Goal: Task Accomplishment & Management: Manage account settings

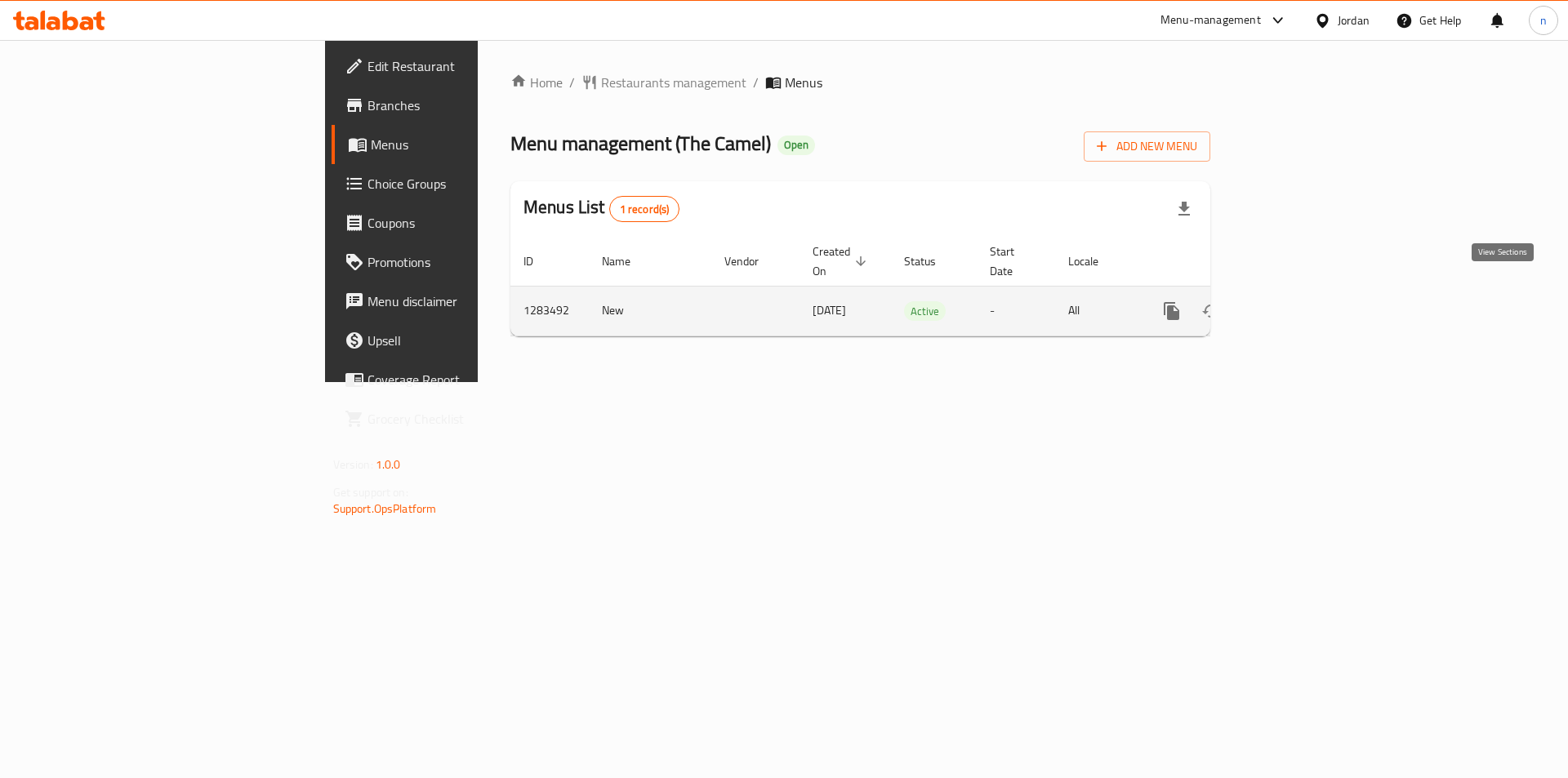
click at [1309, 297] on link "enhanced table" at bounding box center [1290, 311] width 39 height 39
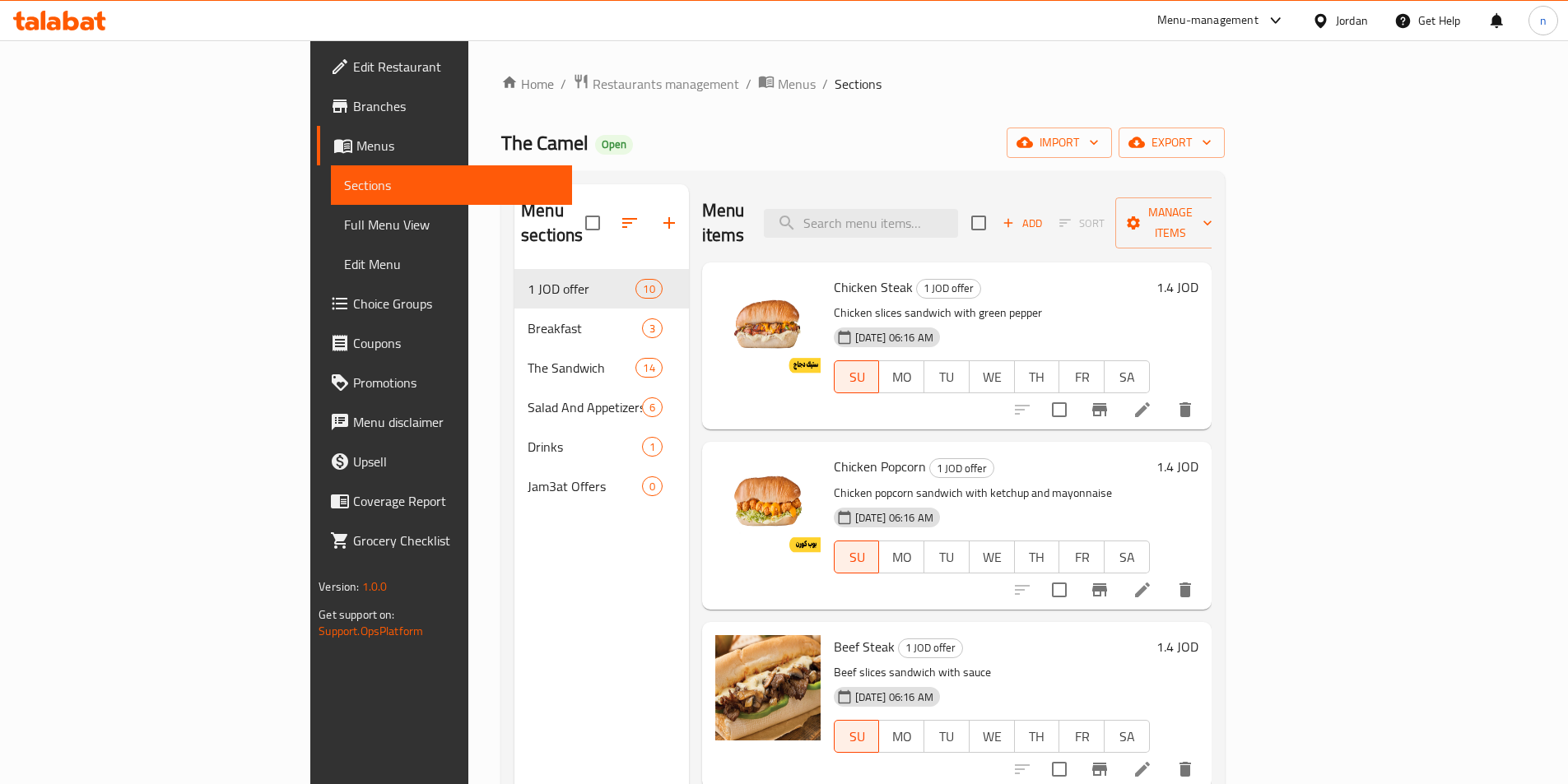
click at [353, 96] on span "Branches" at bounding box center [456, 106] width 205 height 20
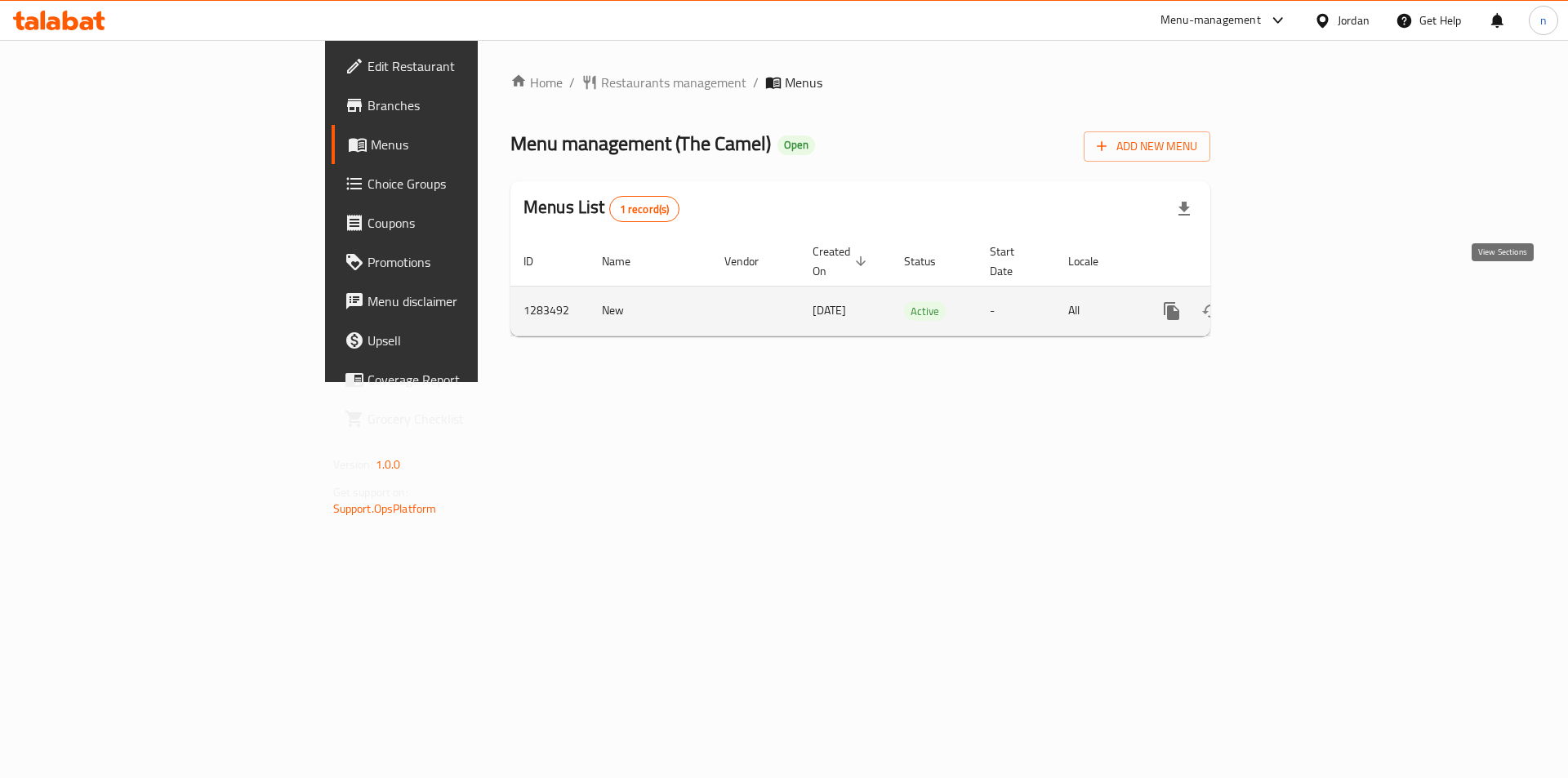
click at [1297, 304] on icon "enhanced table" at bounding box center [1289, 311] width 15 height 15
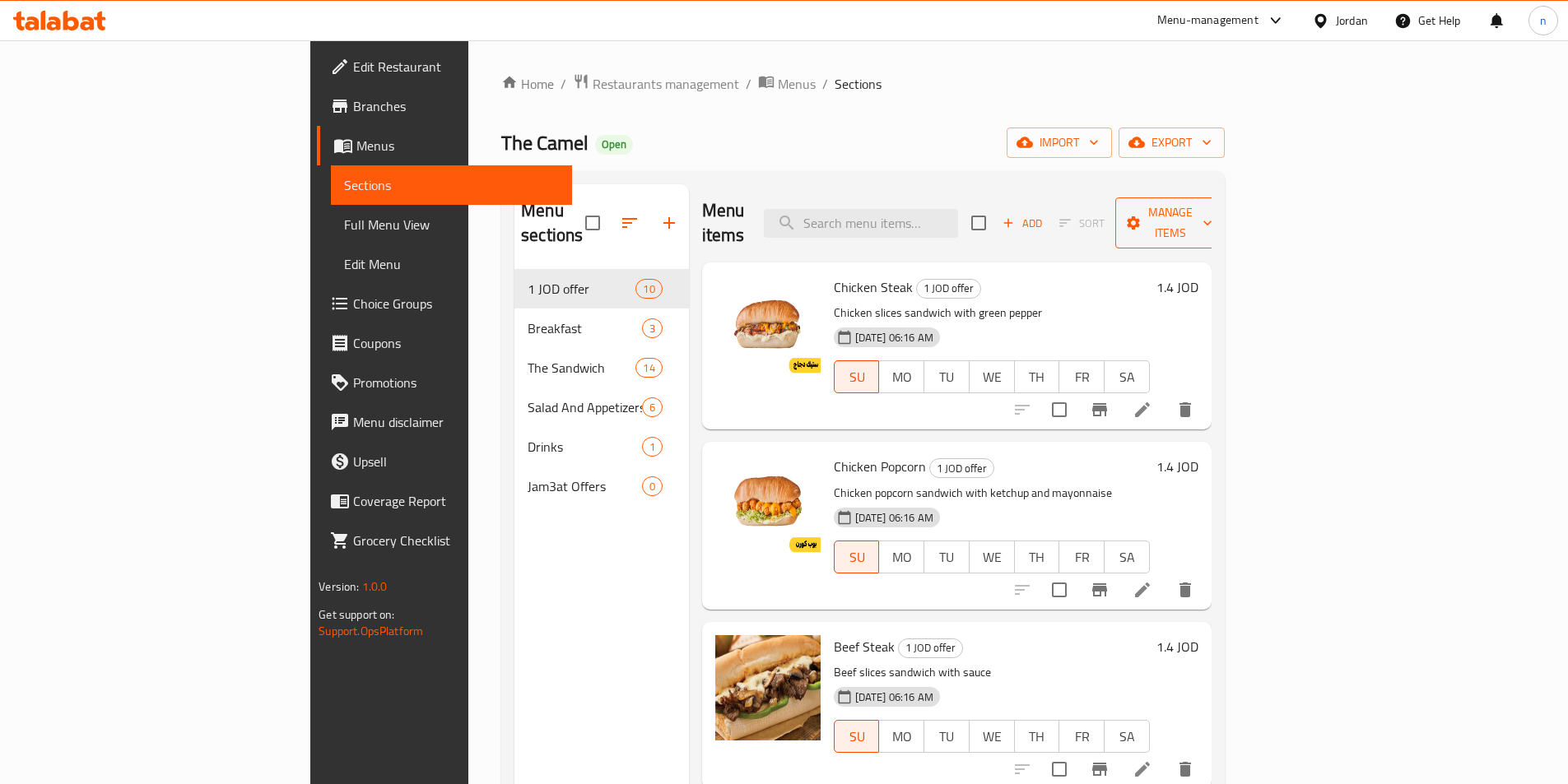
click at [1213, 211] on span "Manage items" at bounding box center [1170, 224] width 84 height 41
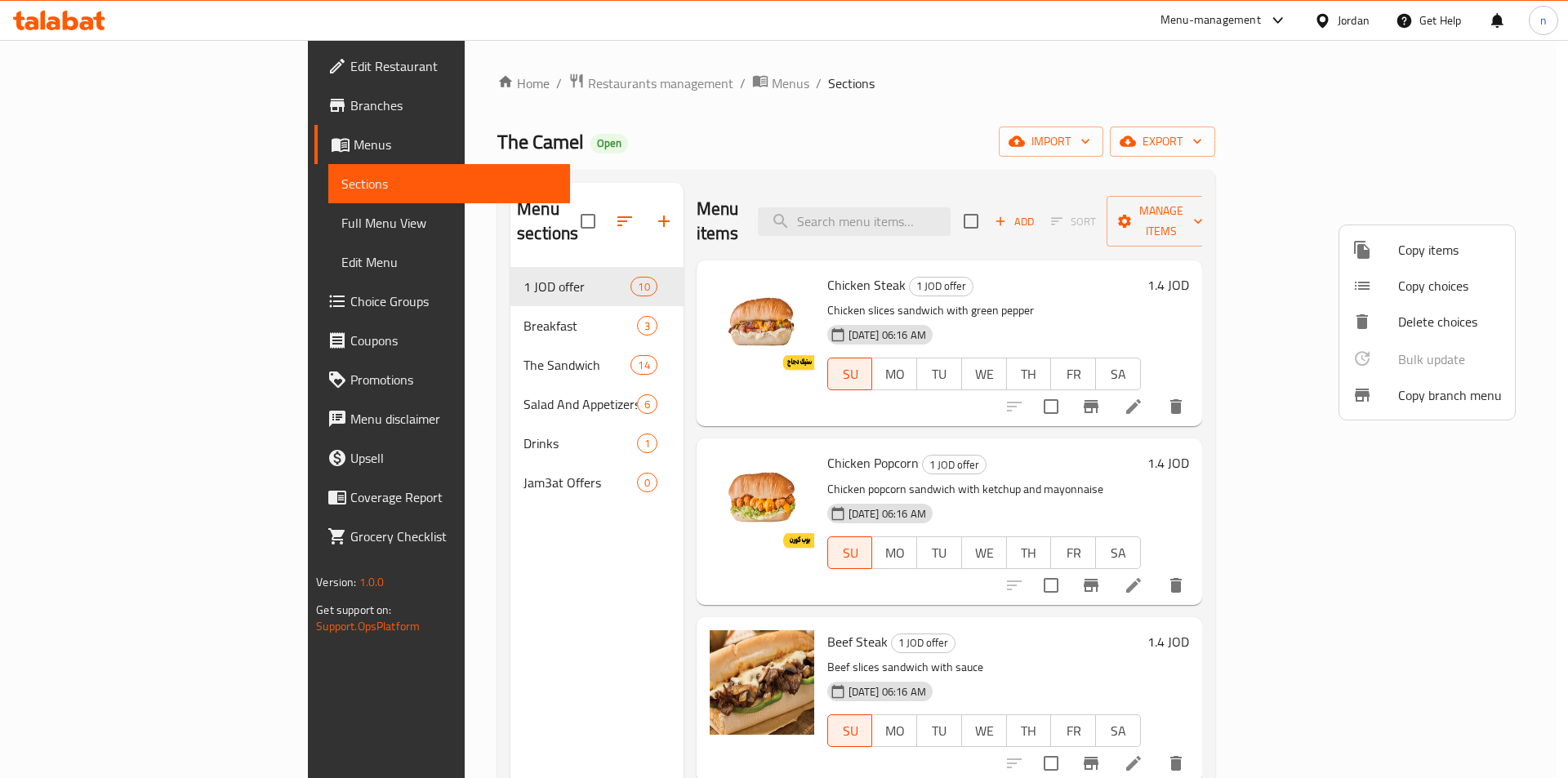
click at [1428, 398] on span "Copy branch menu" at bounding box center [1450, 395] width 104 height 20
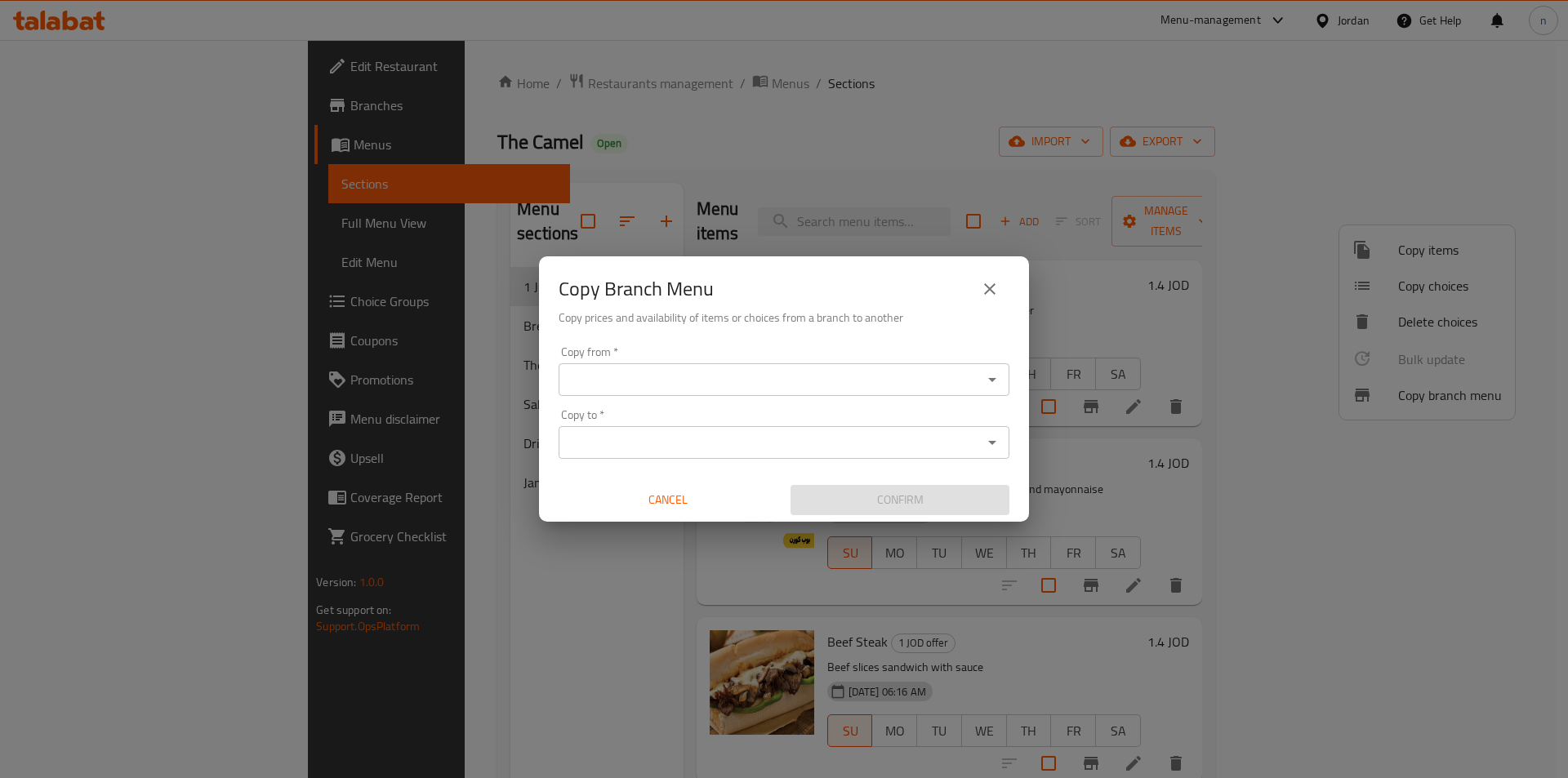
click at [714, 379] on input "Copy from   *" at bounding box center [771, 380] width 414 height 23
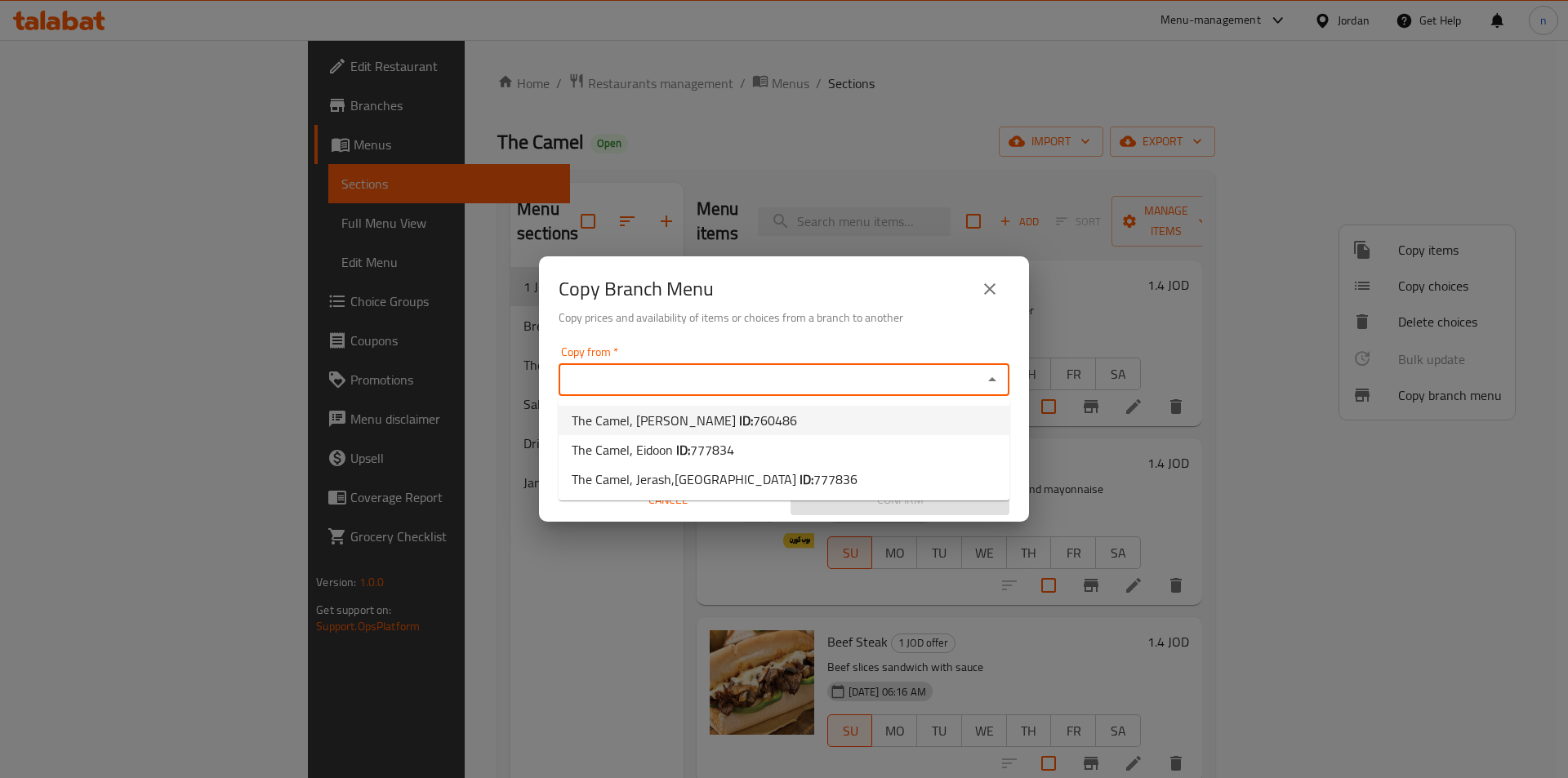
click at [689, 417] on span "The Camel, Al Hikmah ID: 760486" at bounding box center [685, 421] width 225 height 20
type input "The Camel, Al Hikmah"
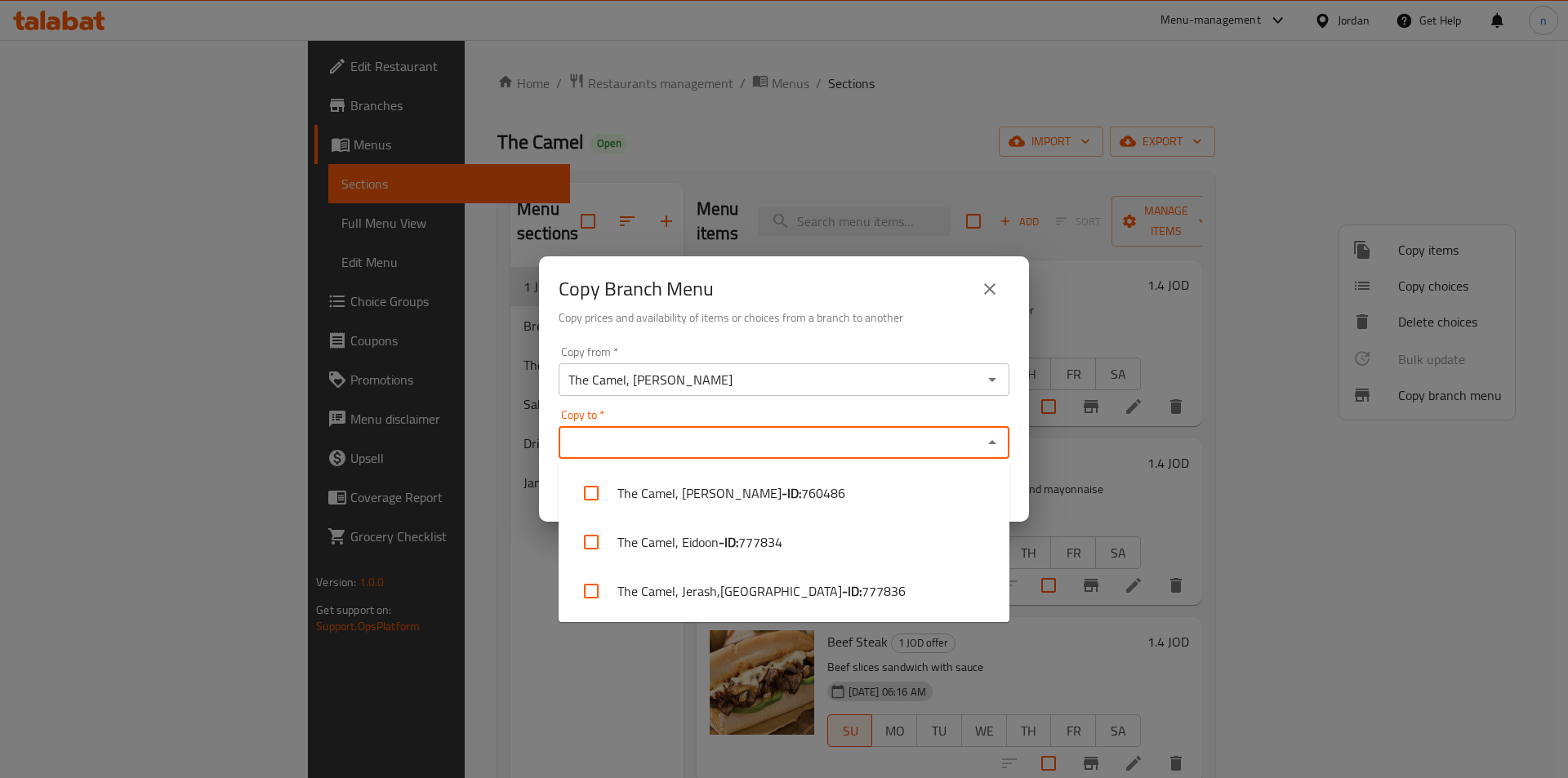
click at [708, 444] on input "Copy to   *" at bounding box center [771, 443] width 414 height 23
click at [711, 537] on li "The Camel, Eidoon - ID: 777834" at bounding box center [784, 542] width 451 height 49
checkbox input "true"
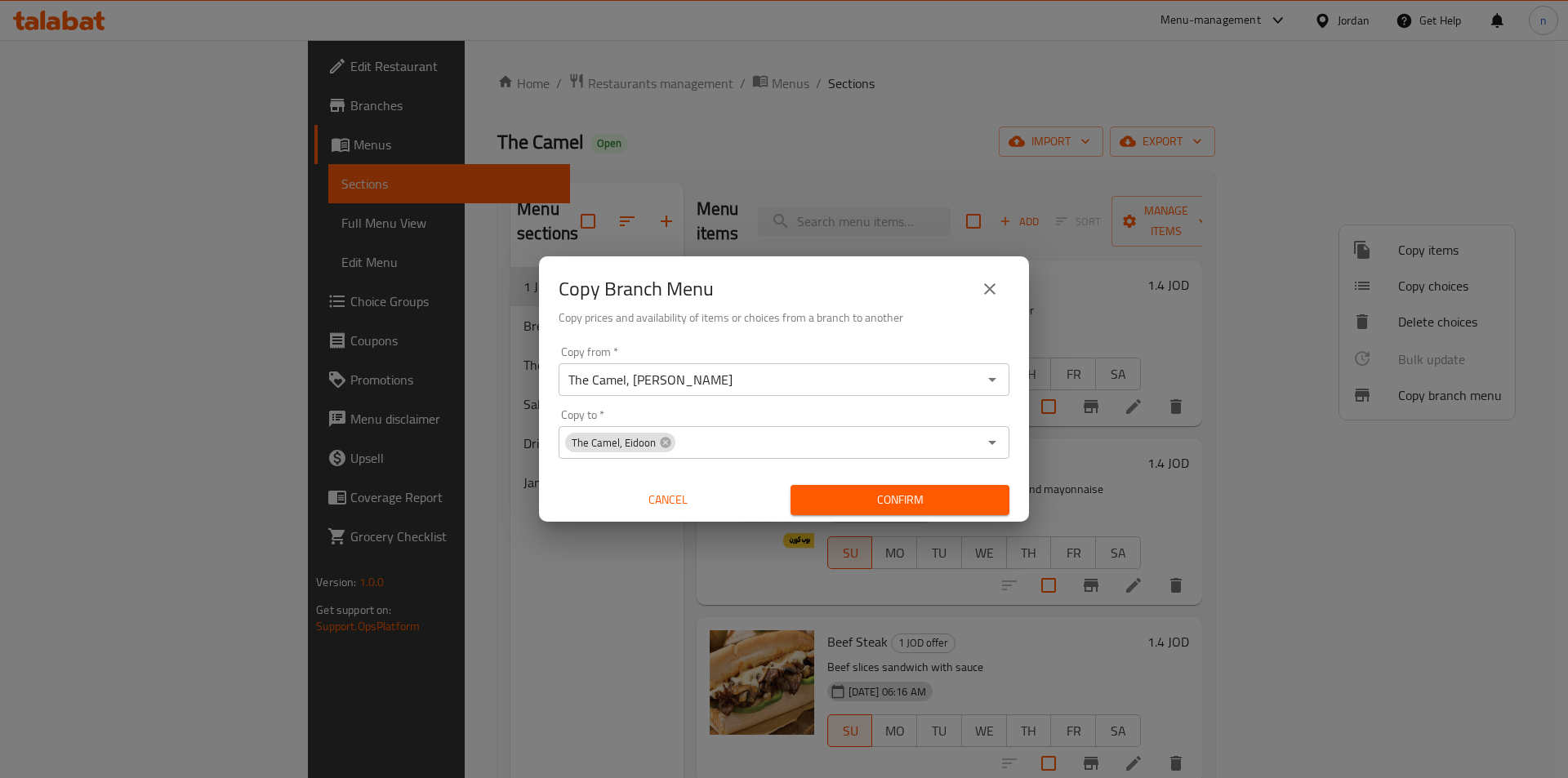
click at [1151, 266] on div "Copy Branch Menu Copy prices and availability of items or choices from a branch…" at bounding box center [784, 389] width 1568 height 778
click at [922, 501] on span "Confirm" at bounding box center [900, 499] width 193 height 21
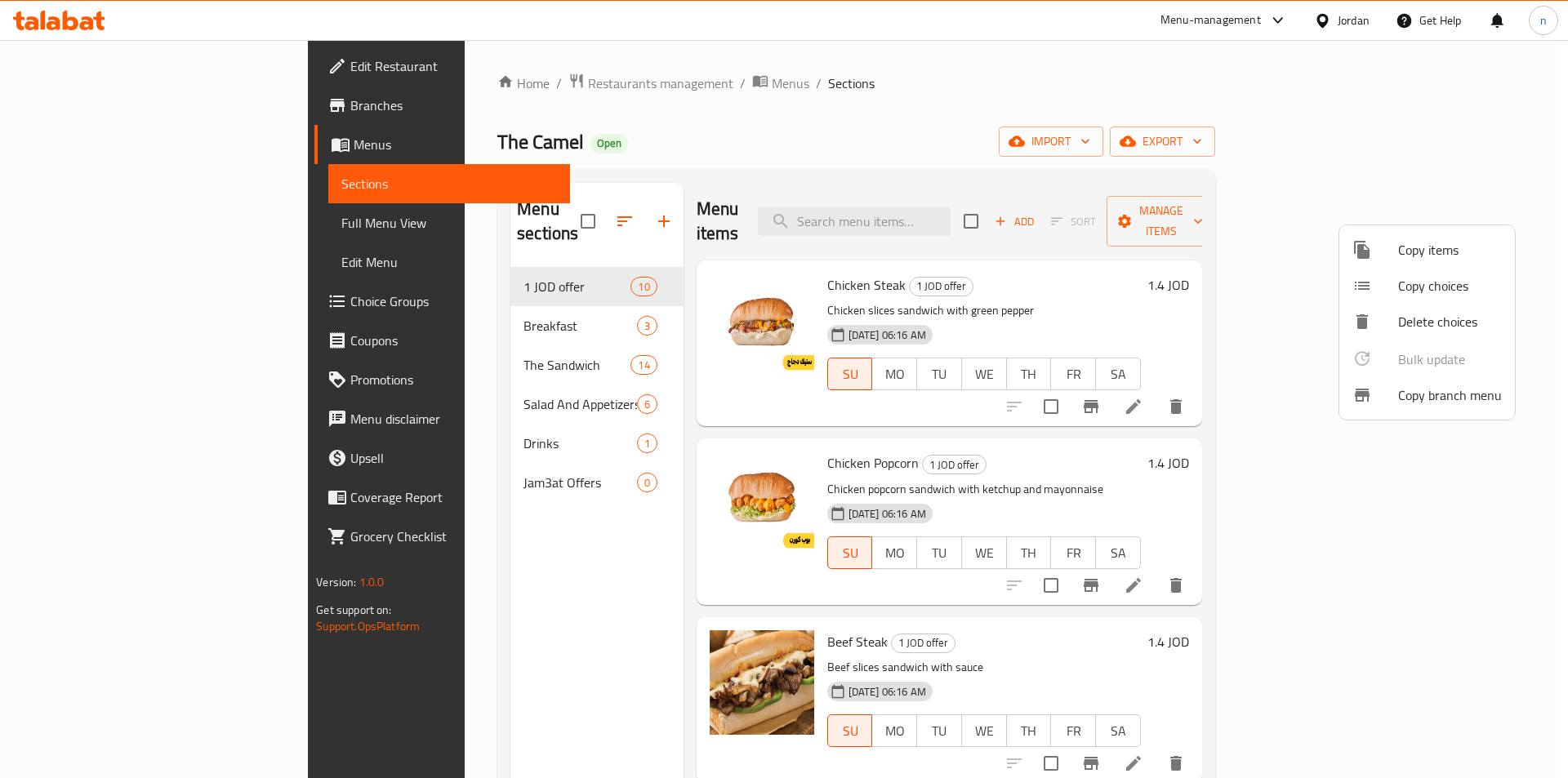
click at [98, 222] on div at bounding box center [784, 389] width 1568 height 778
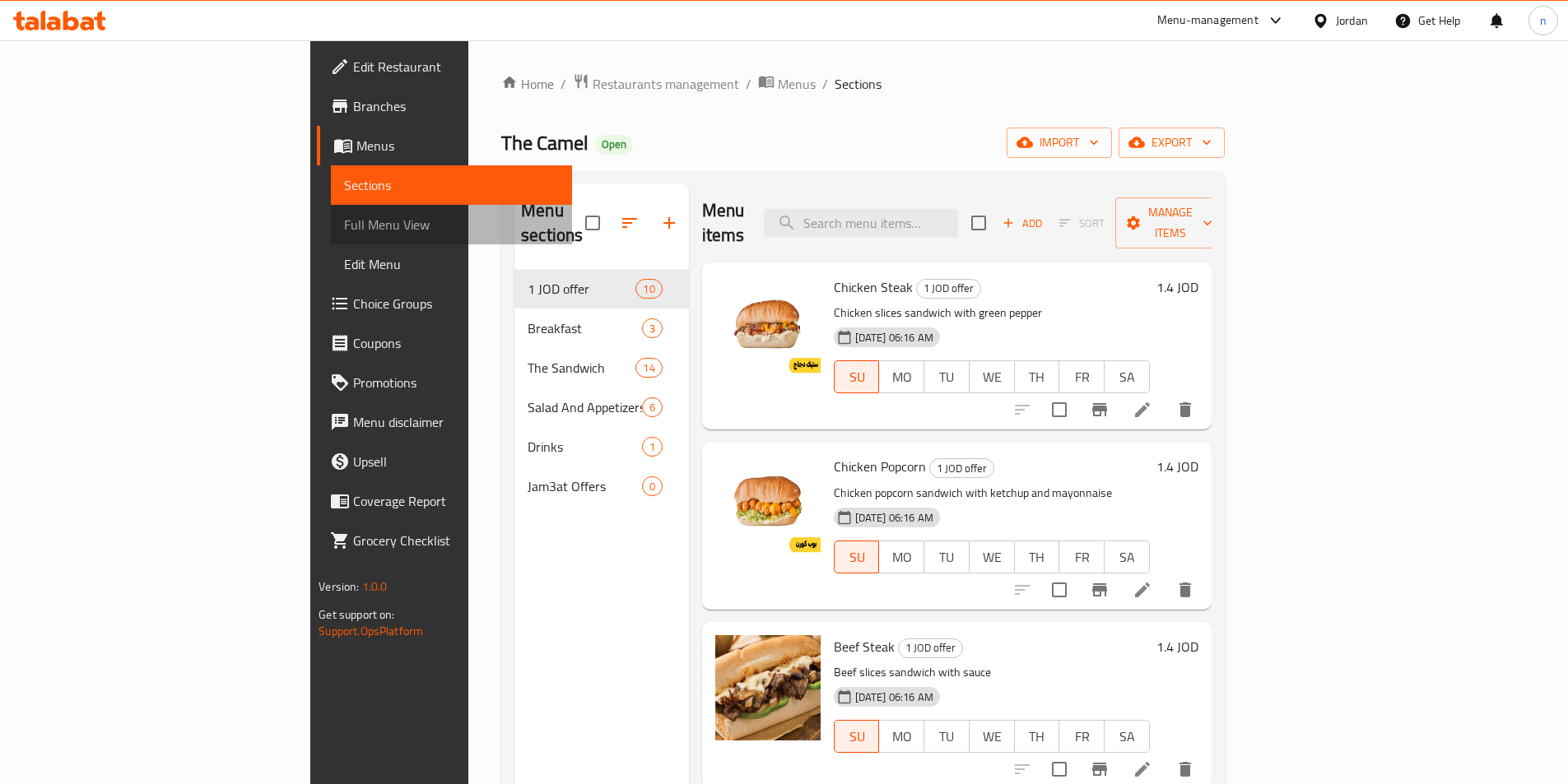
click at [344, 222] on span "Full Menu View" at bounding box center [451, 224] width 215 height 20
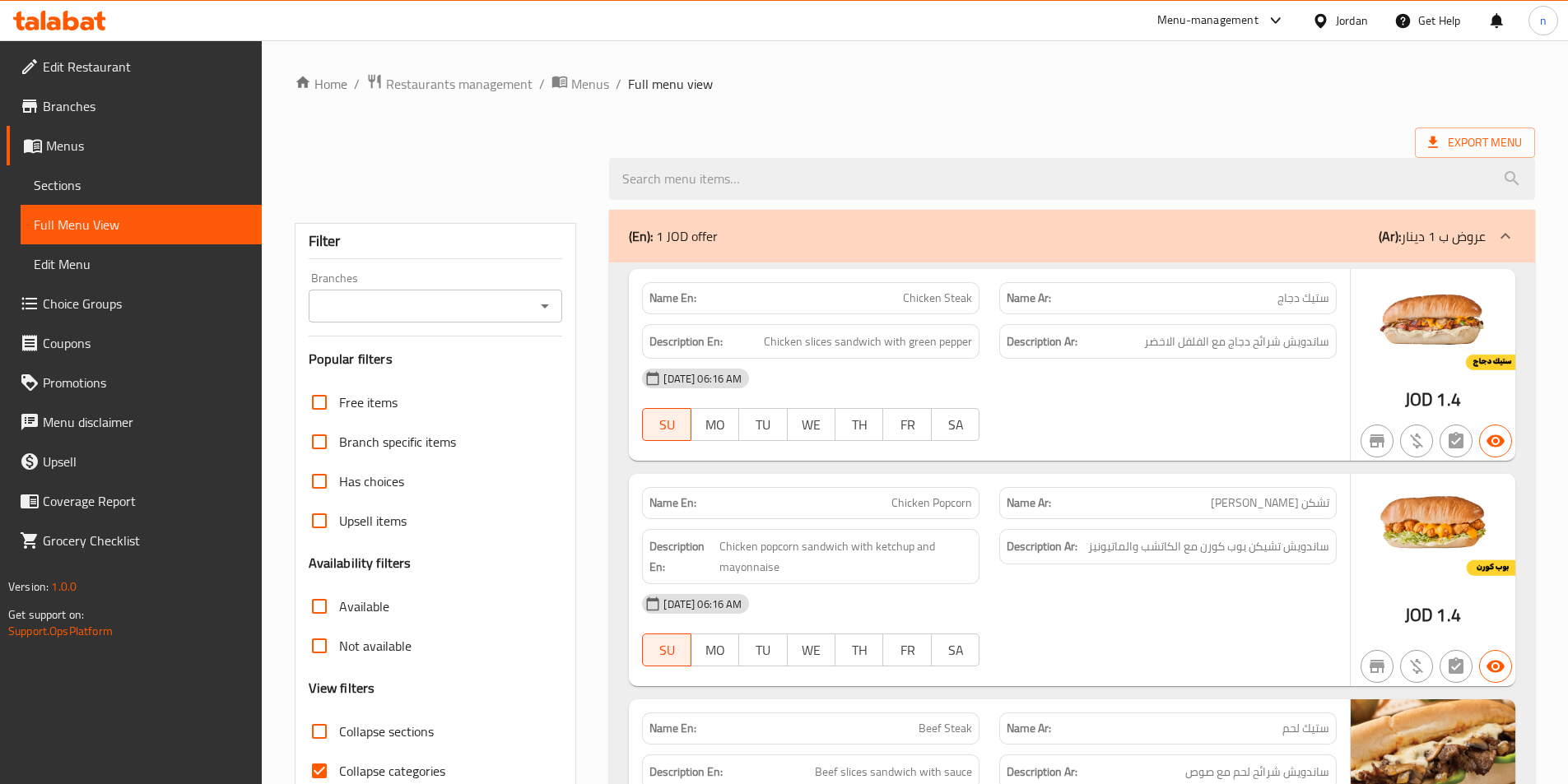
click at [466, 314] on input "Branches" at bounding box center [422, 306] width 217 height 23
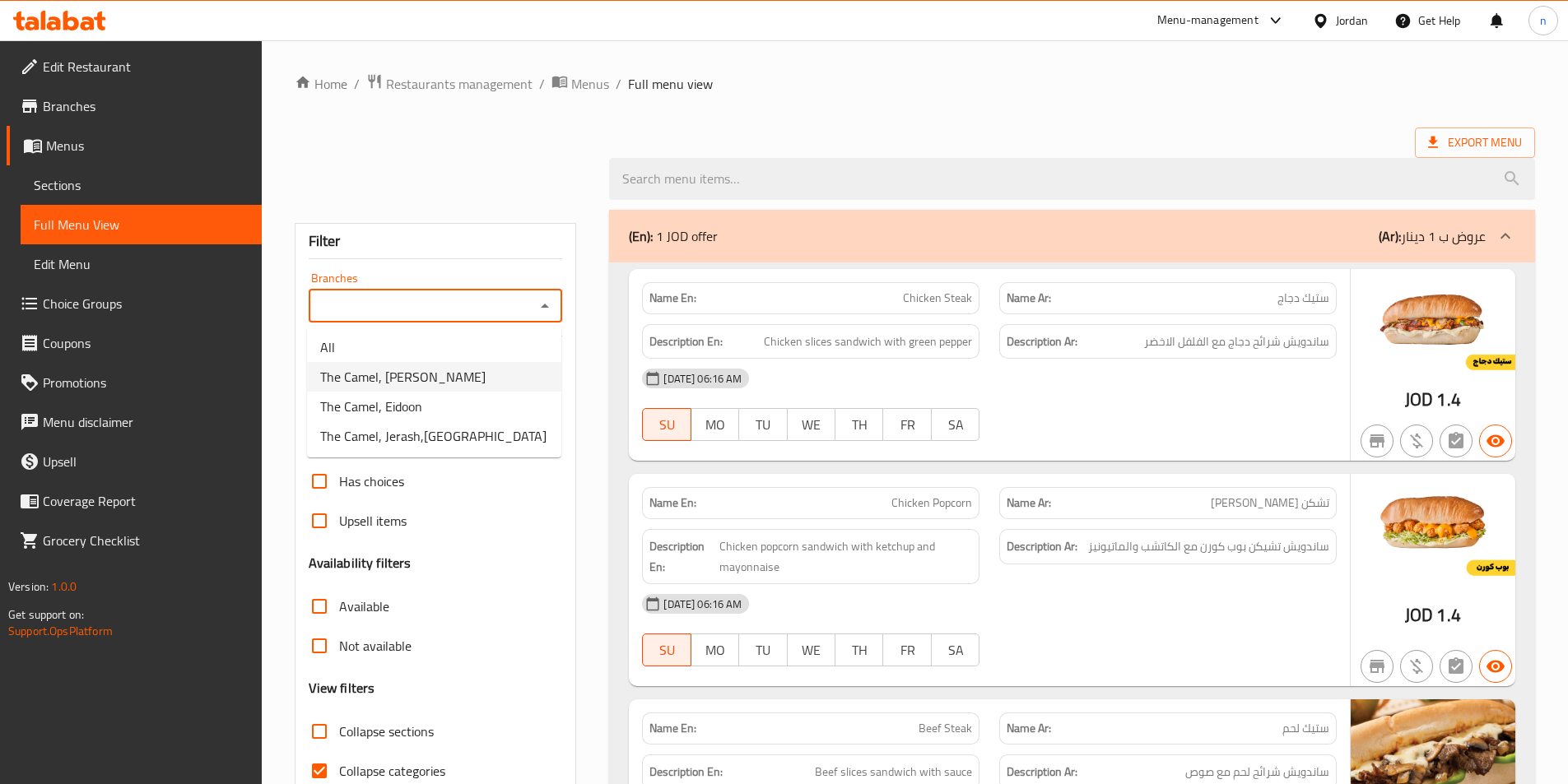
click at [444, 373] on li "The Camel, Al Hikmah" at bounding box center [434, 377] width 254 height 30
type input "The Camel, Al Hikmah"
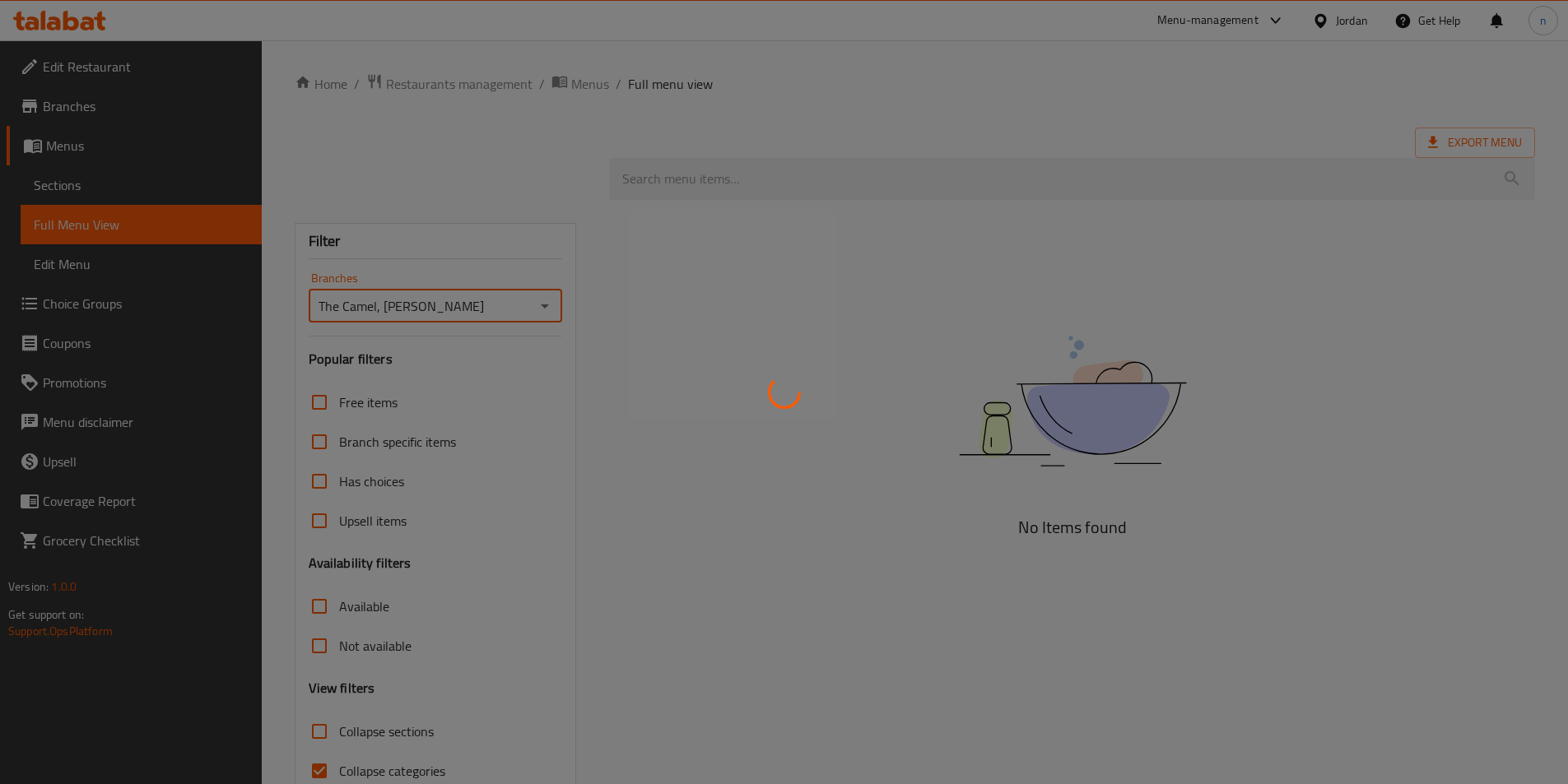
scroll to position [79, 0]
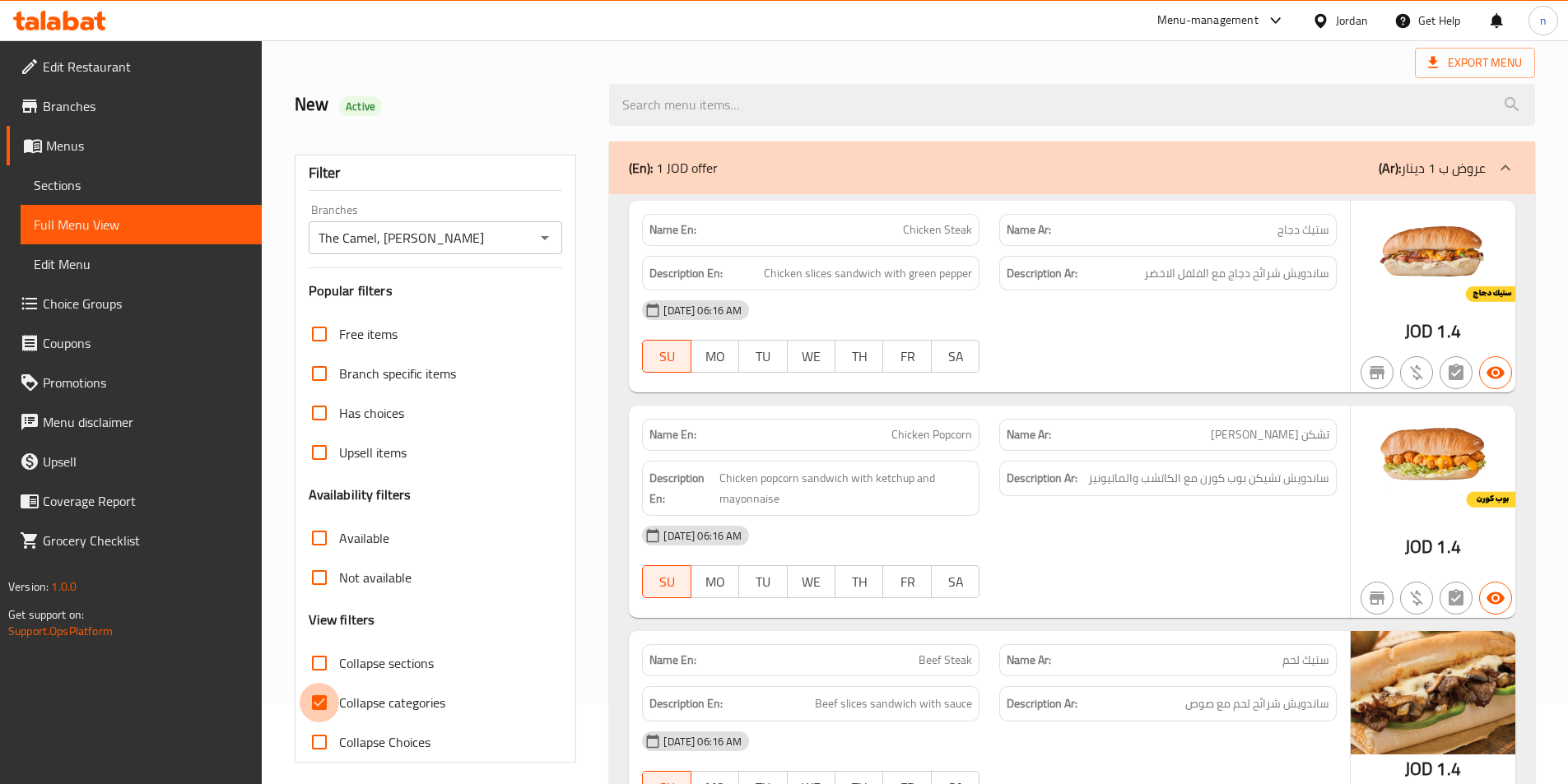
click at [322, 700] on input "Collapse categories" at bounding box center [320, 703] width 40 height 40
checkbox input "false"
click at [320, 575] on input "Not available" at bounding box center [320, 578] width 40 height 40
checkbox input "true"
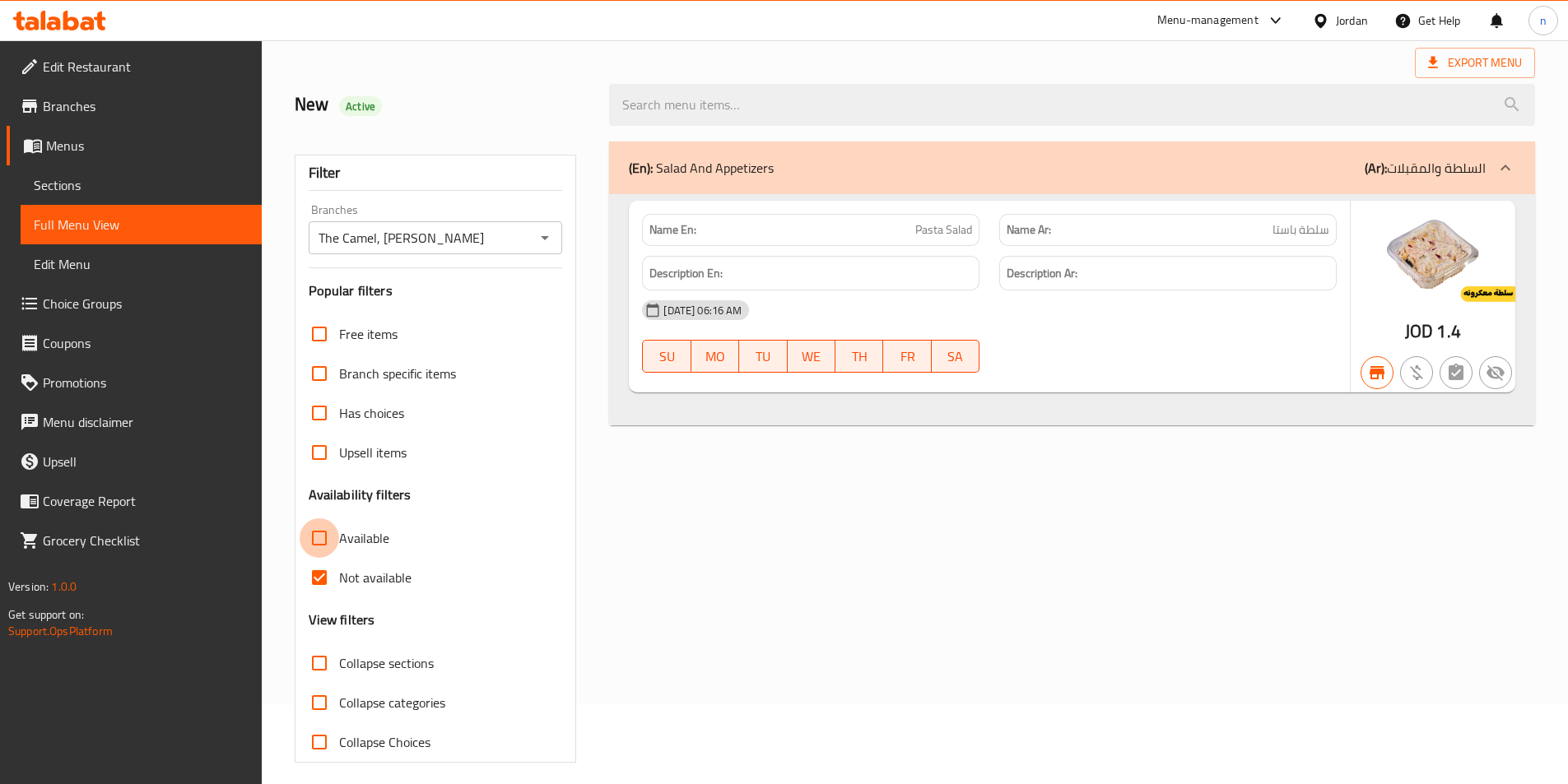
click at [320, 541] on input "Available" at bounding box center [320, 538] width 40 height 40
checkbox input "true"
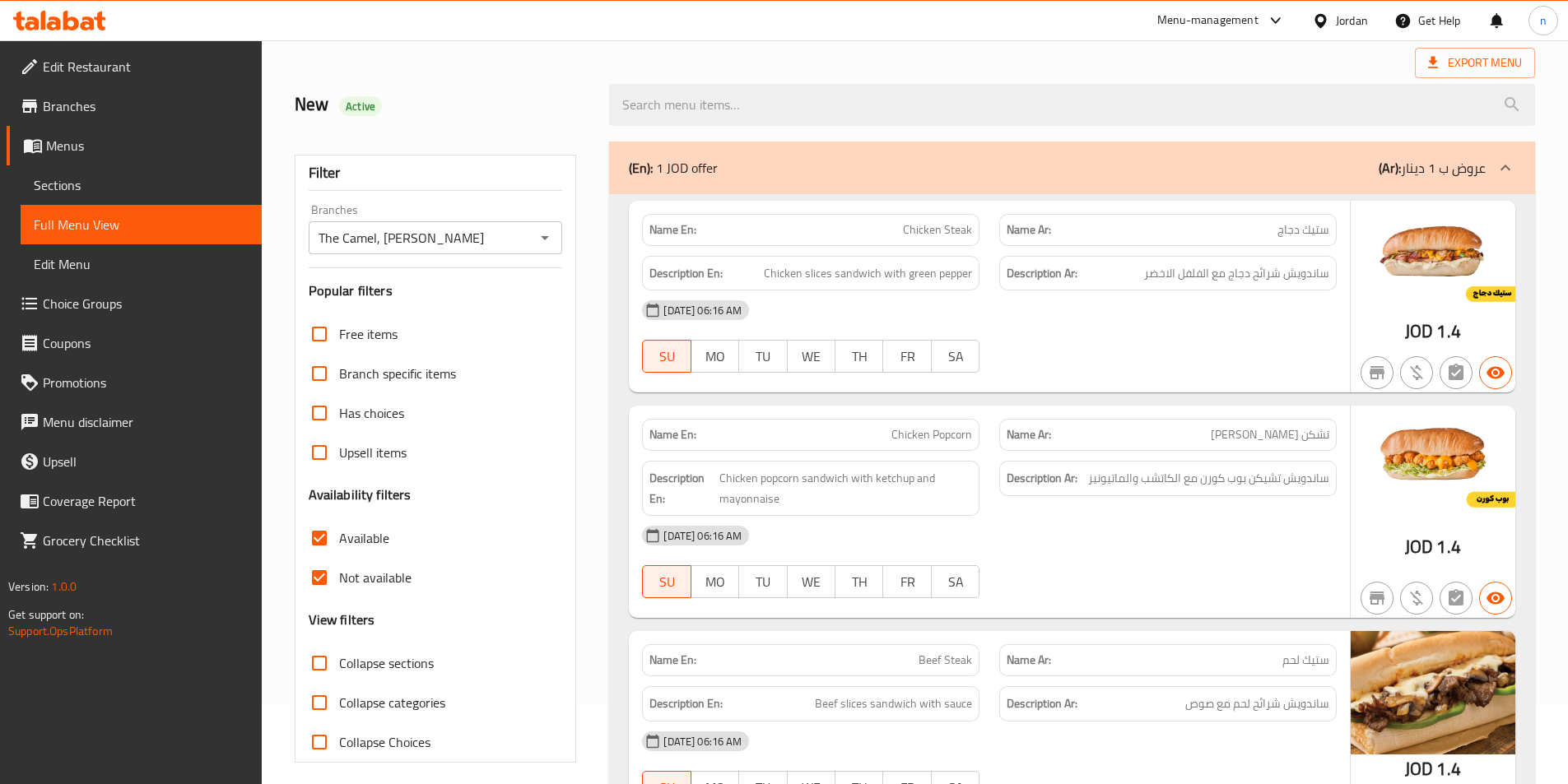
click at [321, 575] on input "Not available" at bounding box center [320, 578] width 40 height 40
checkbox input "false"
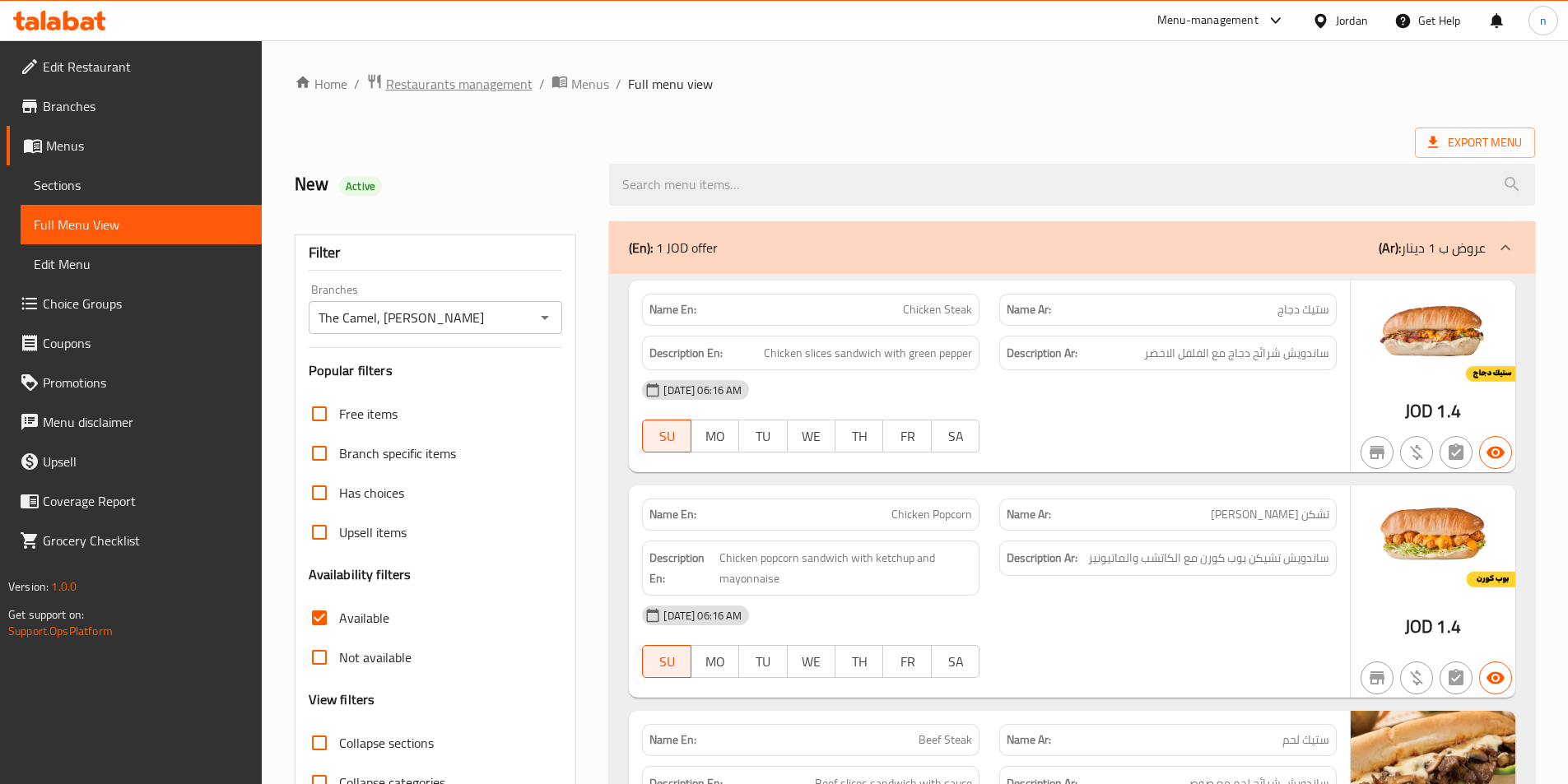
click at [473, 90] on span "Restaurants management" at bounding box center [459, 84] width 147 height 20
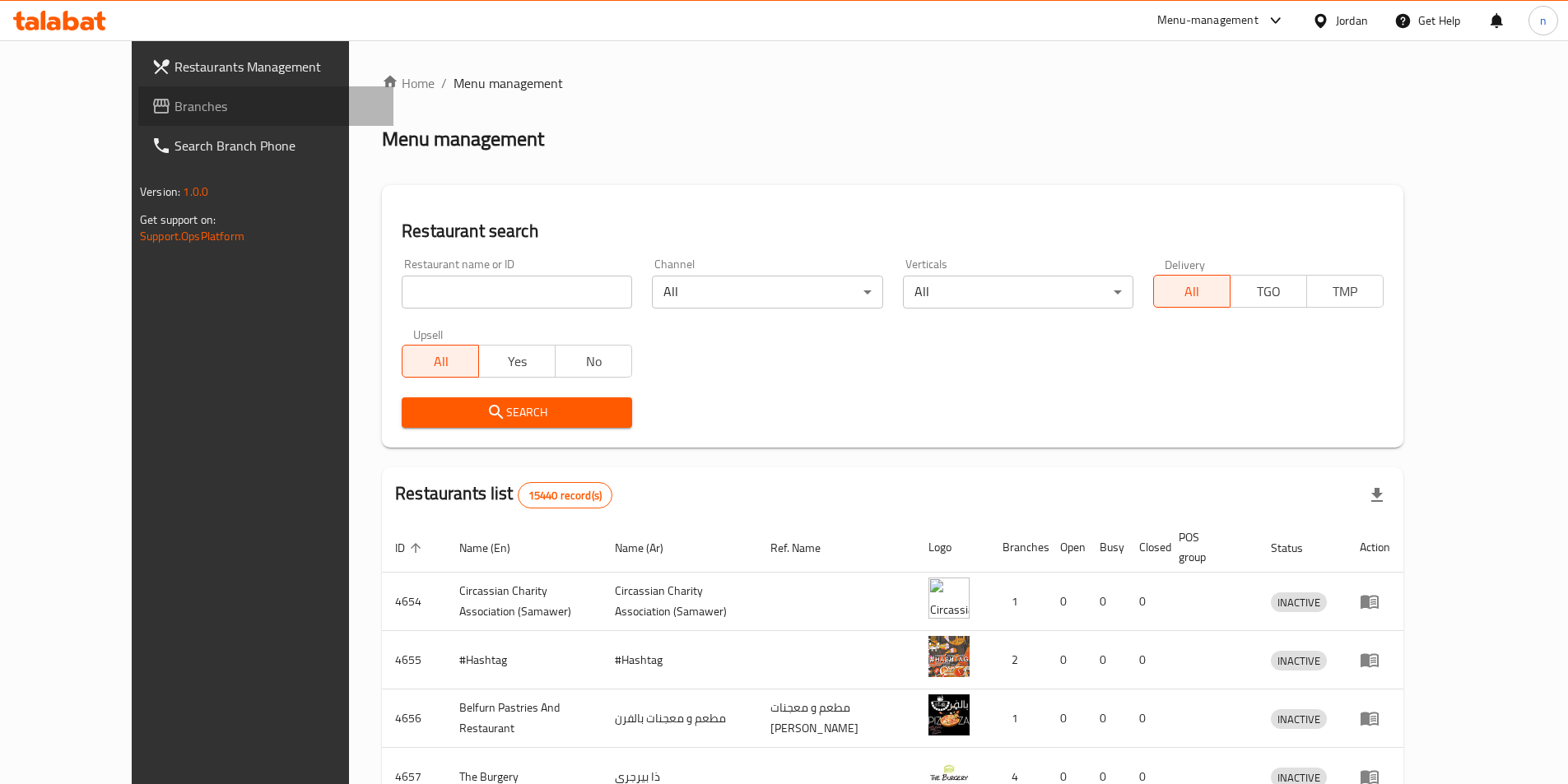
click at [175, 106] on span "Branches" at bounding box center [277, 106] width 205 height 20
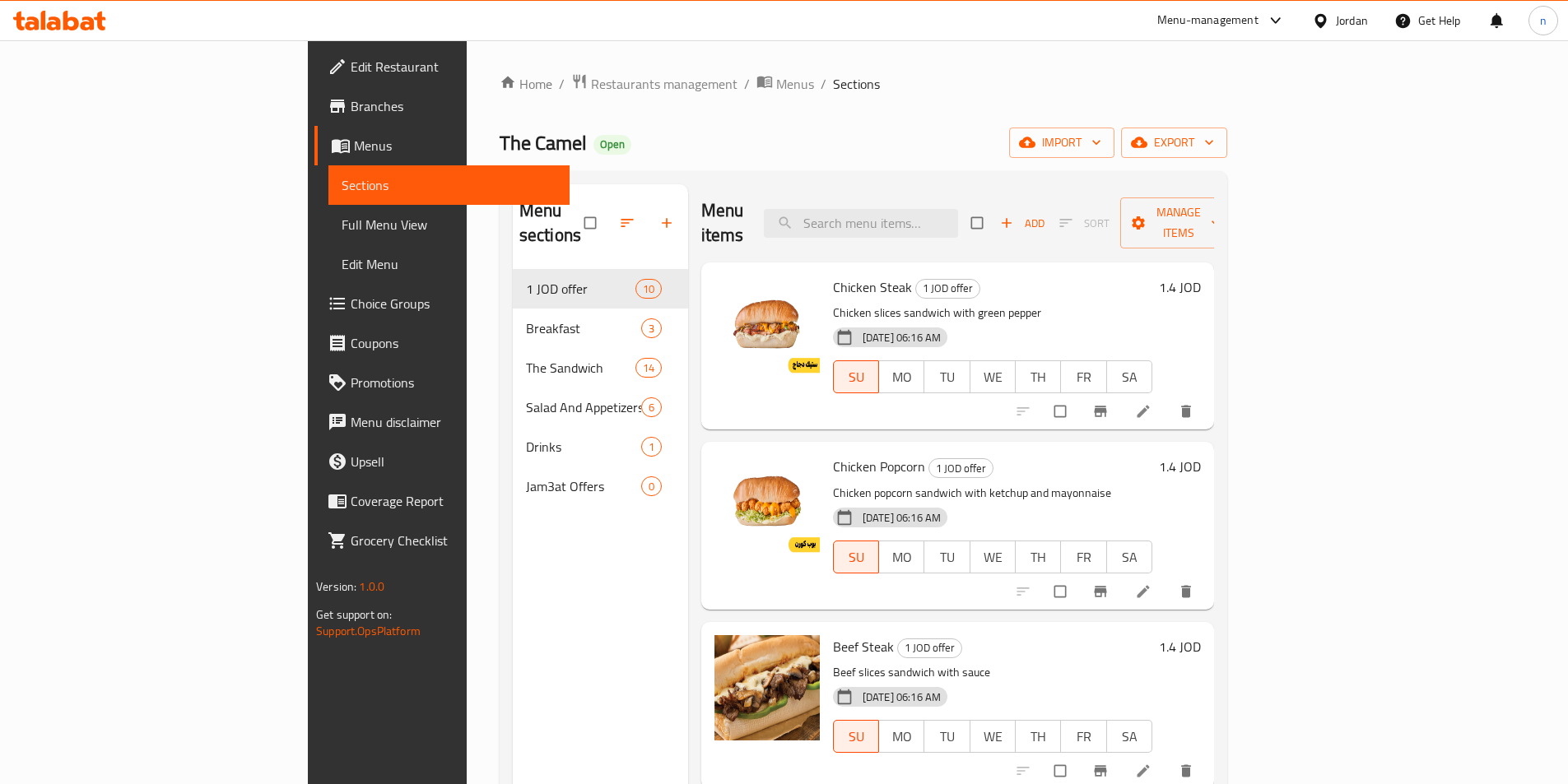
click at [350, 110] on span "Branches" at bounding box center [453, 106] width 205 height 20
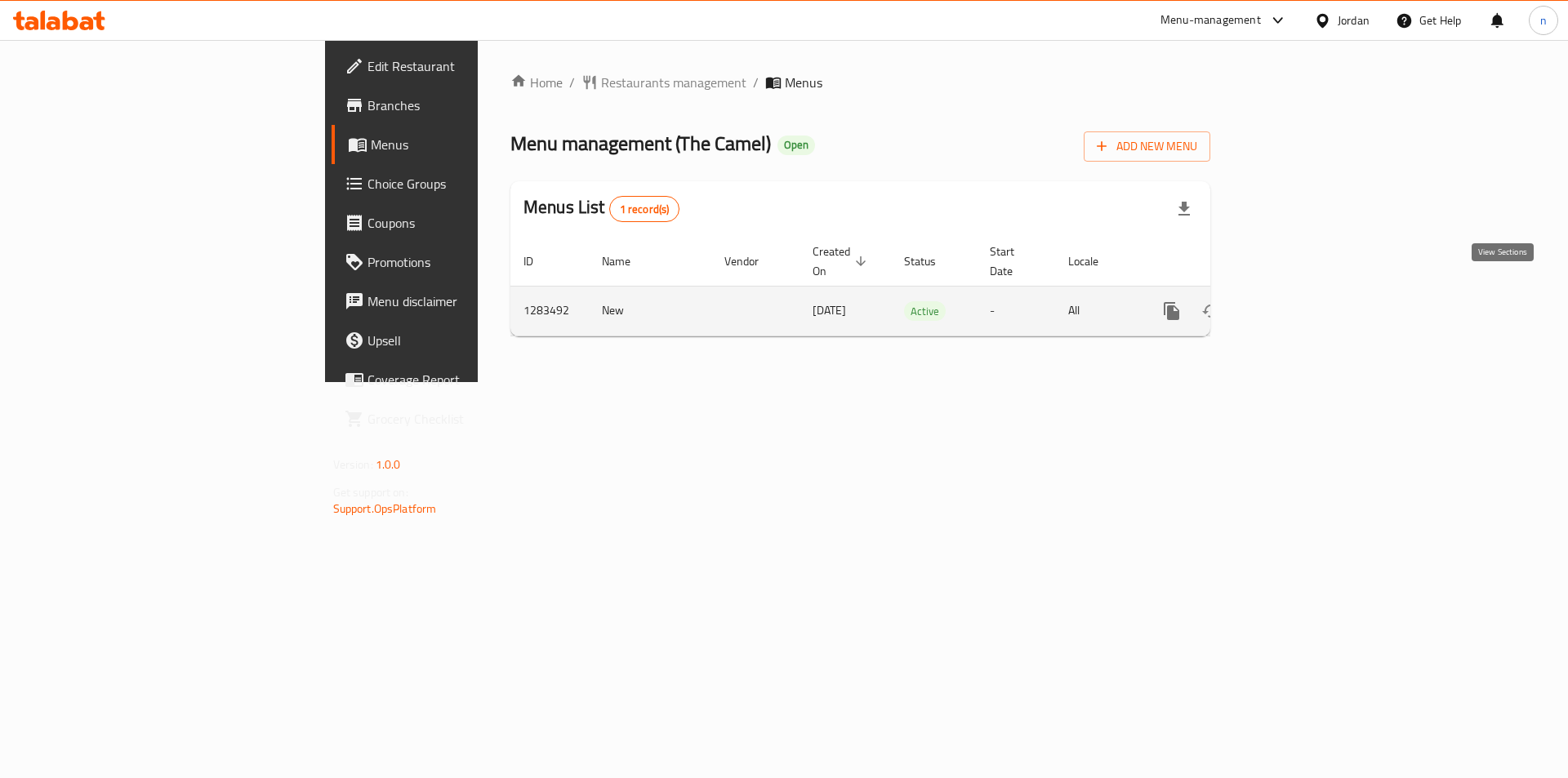
click at [1309, 292] on link "enhanced table" at bounding box center [1290, 311] width 39 height 39
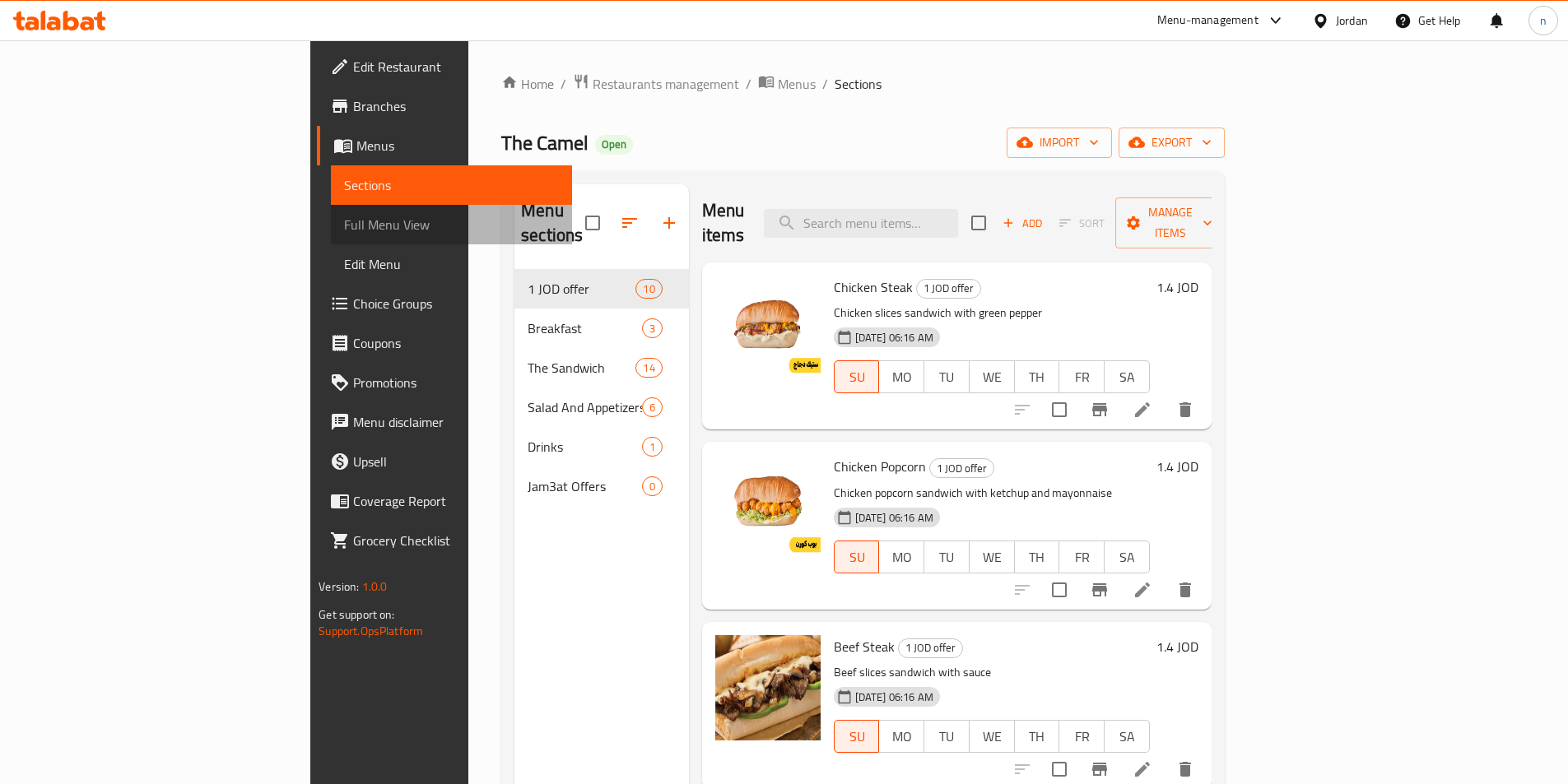
click at [344, 220] on span "Full Menu View" at bounding box center [451, 224] width 215 height 20
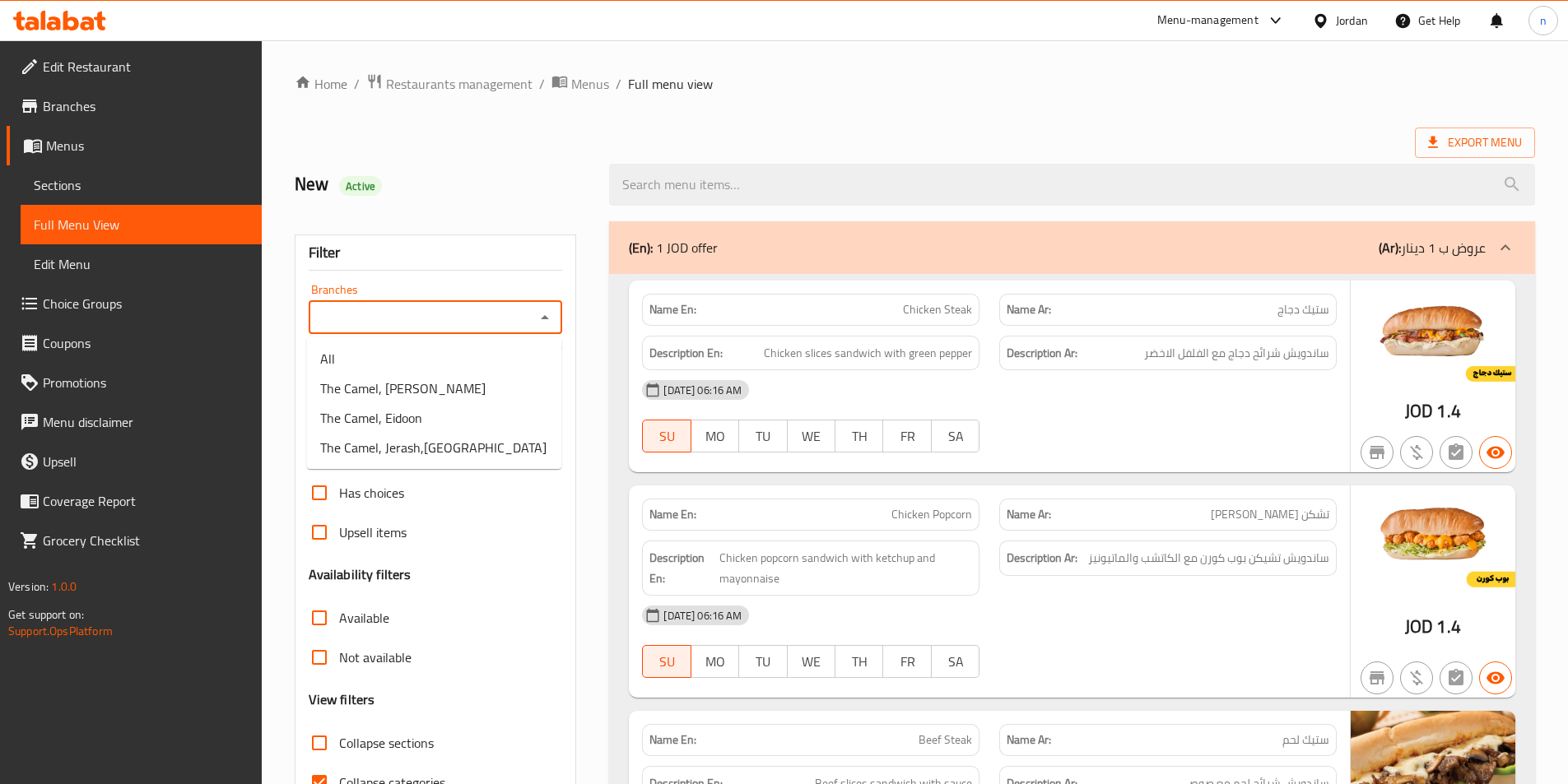
click at [374, 312] on input "Branches" at bounding box center [422, 318] width 217 height 23
click at [398, 420] on span "The Camel, Eidoon" at bounding box center [371, 418] width 102 height 20
type input "The Camel, Eidoon"
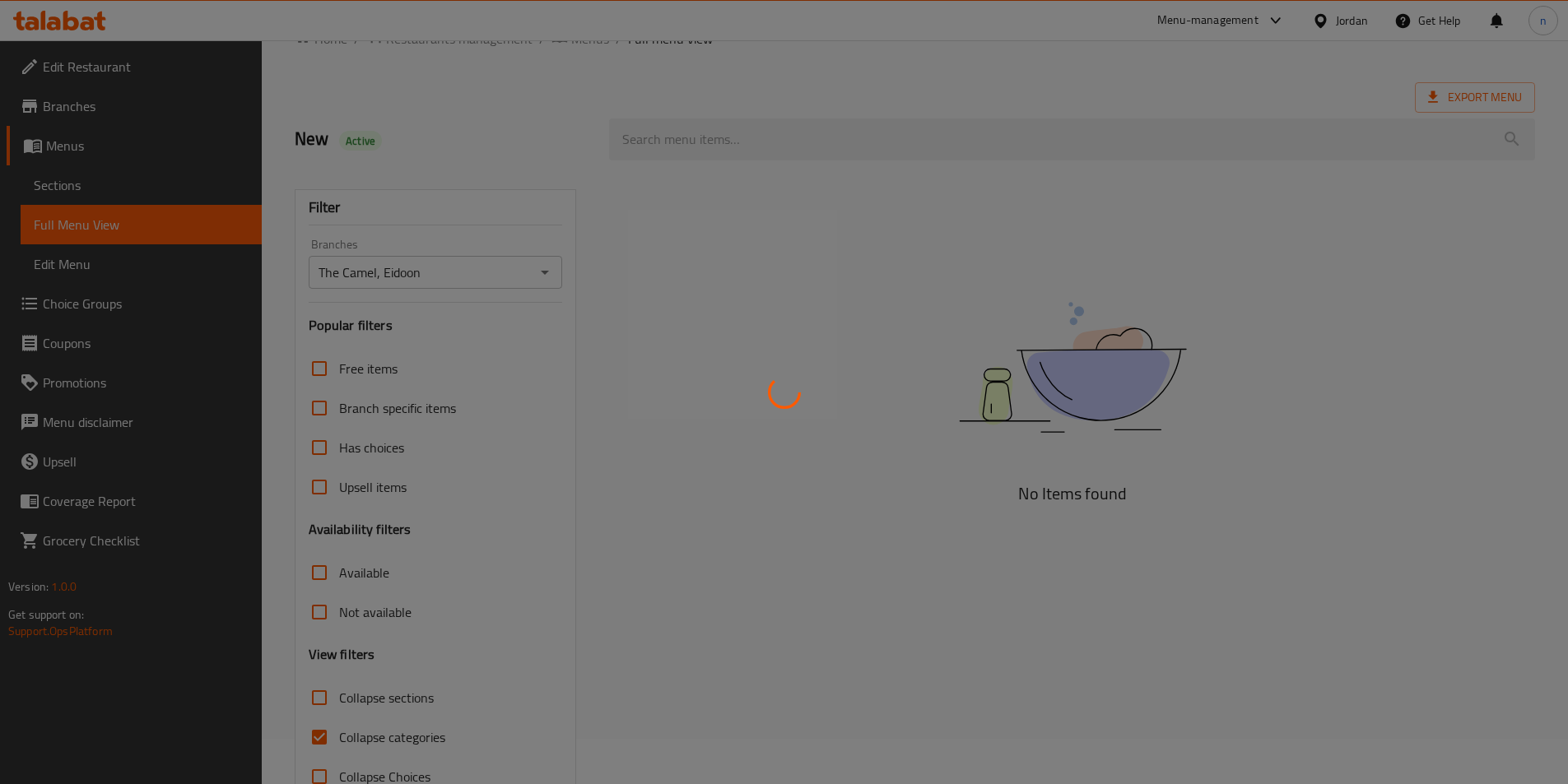
scroll to position [91, 0]
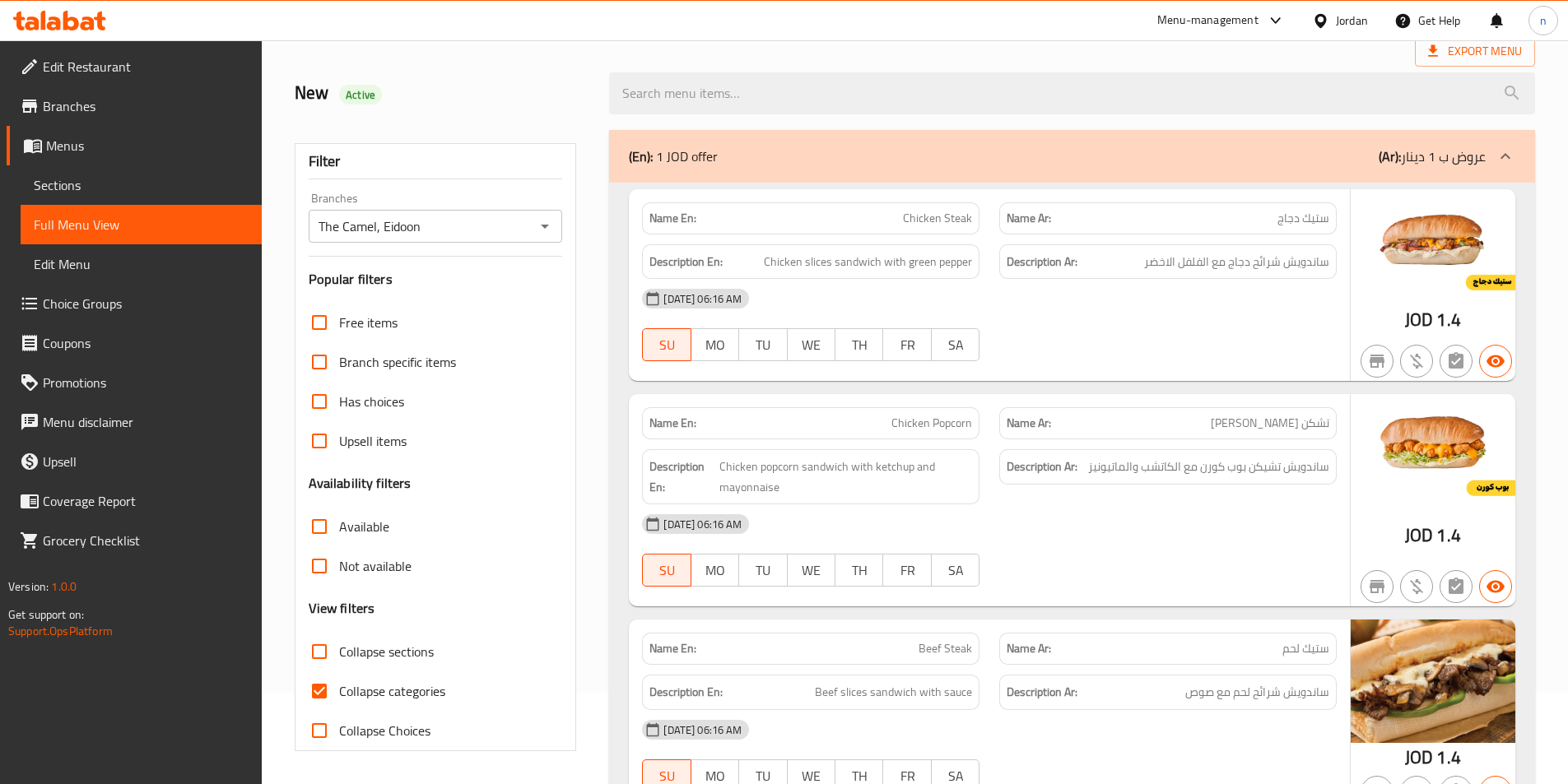
click at [316, 697] on input "Collapse categories" at bounding box center [320, 691] width 40 height 40
checkbox input "false"
click at [327, 566] on input "Not available" at bounding box center [320, 566] width 40 height 40
checkbox input "true"
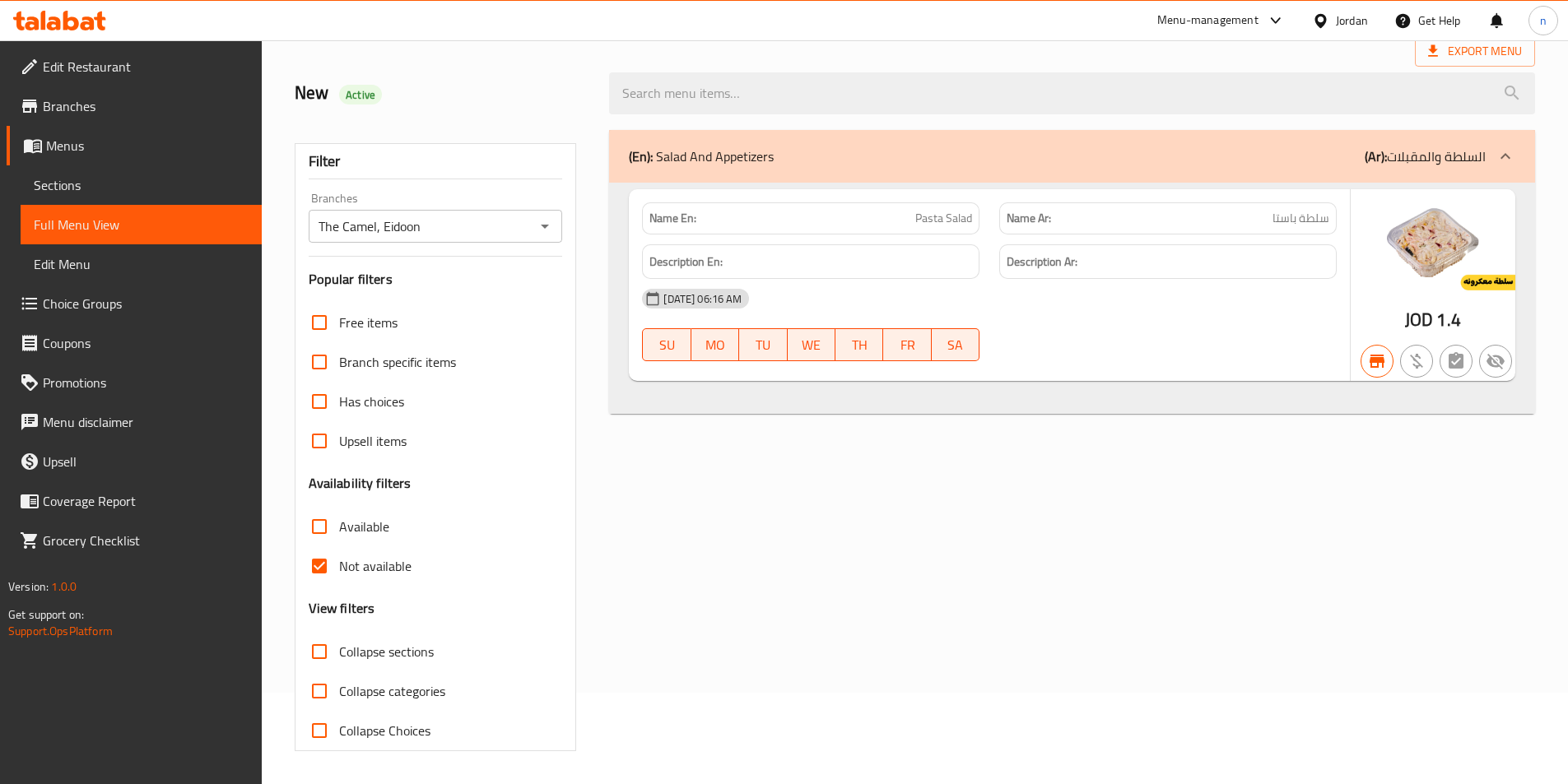
drag, startPoint x: 321, startPoint y: 526, endPoint x: 312, endPoint y: 555, distance: 30.4
click at [321, 526] on input "Available" at bounding box center [320, 527] width 40 height 40
checkbox input "true"
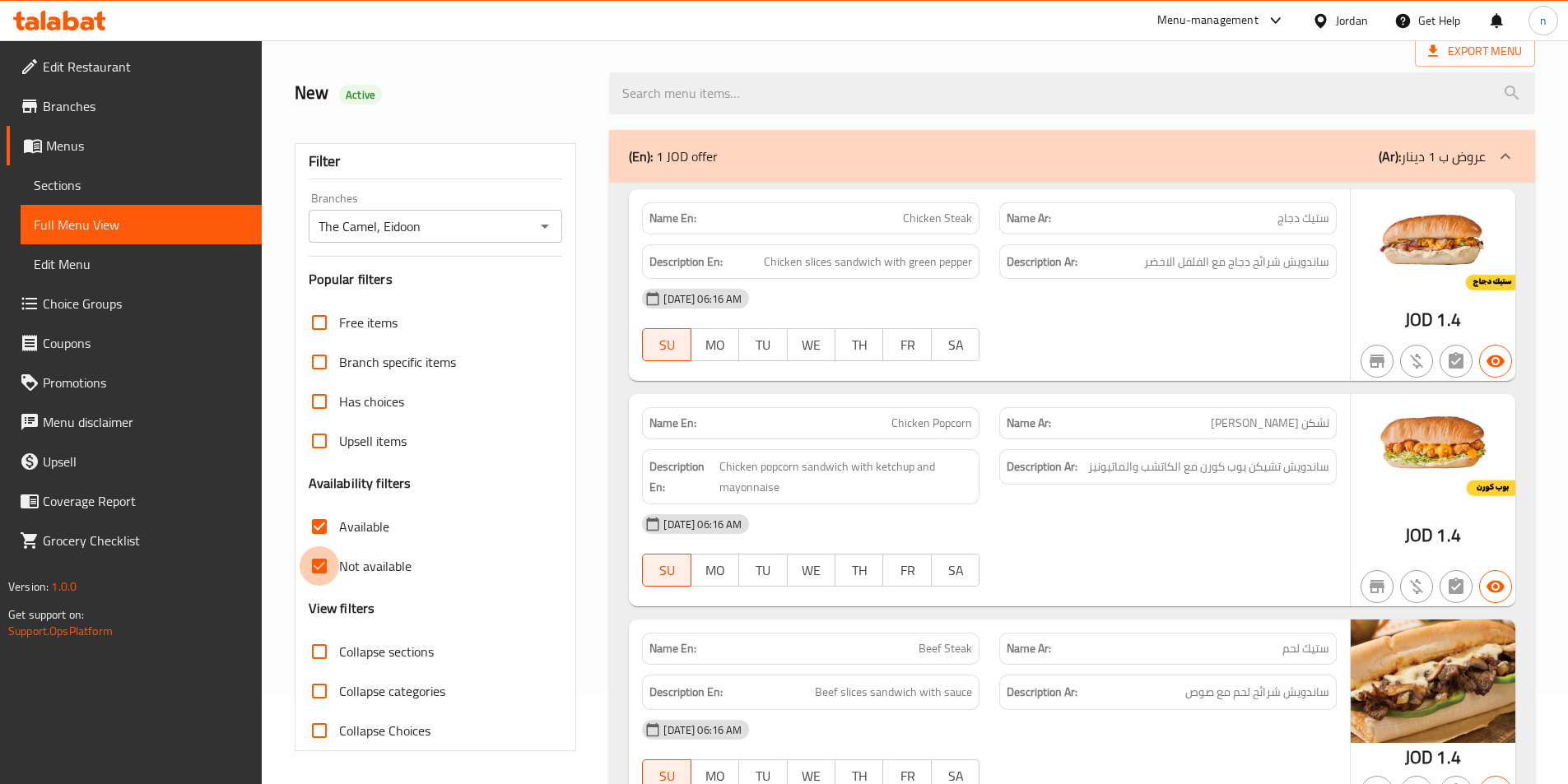
click at [318, 559] on input "Not available" at bounding box center [320, 566] width 40 height 40
checkbox input "false"
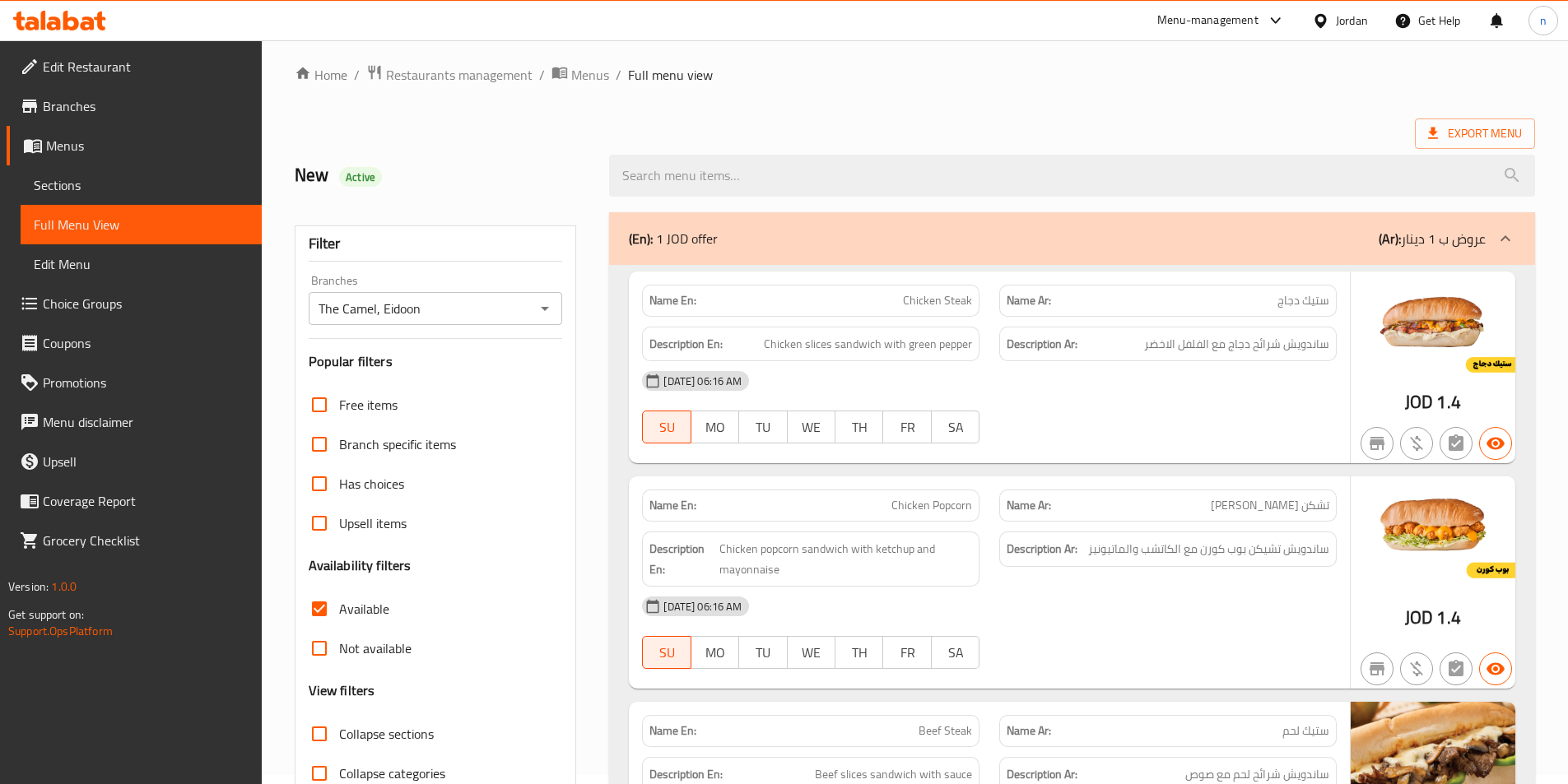
scroll to position [0, 0]
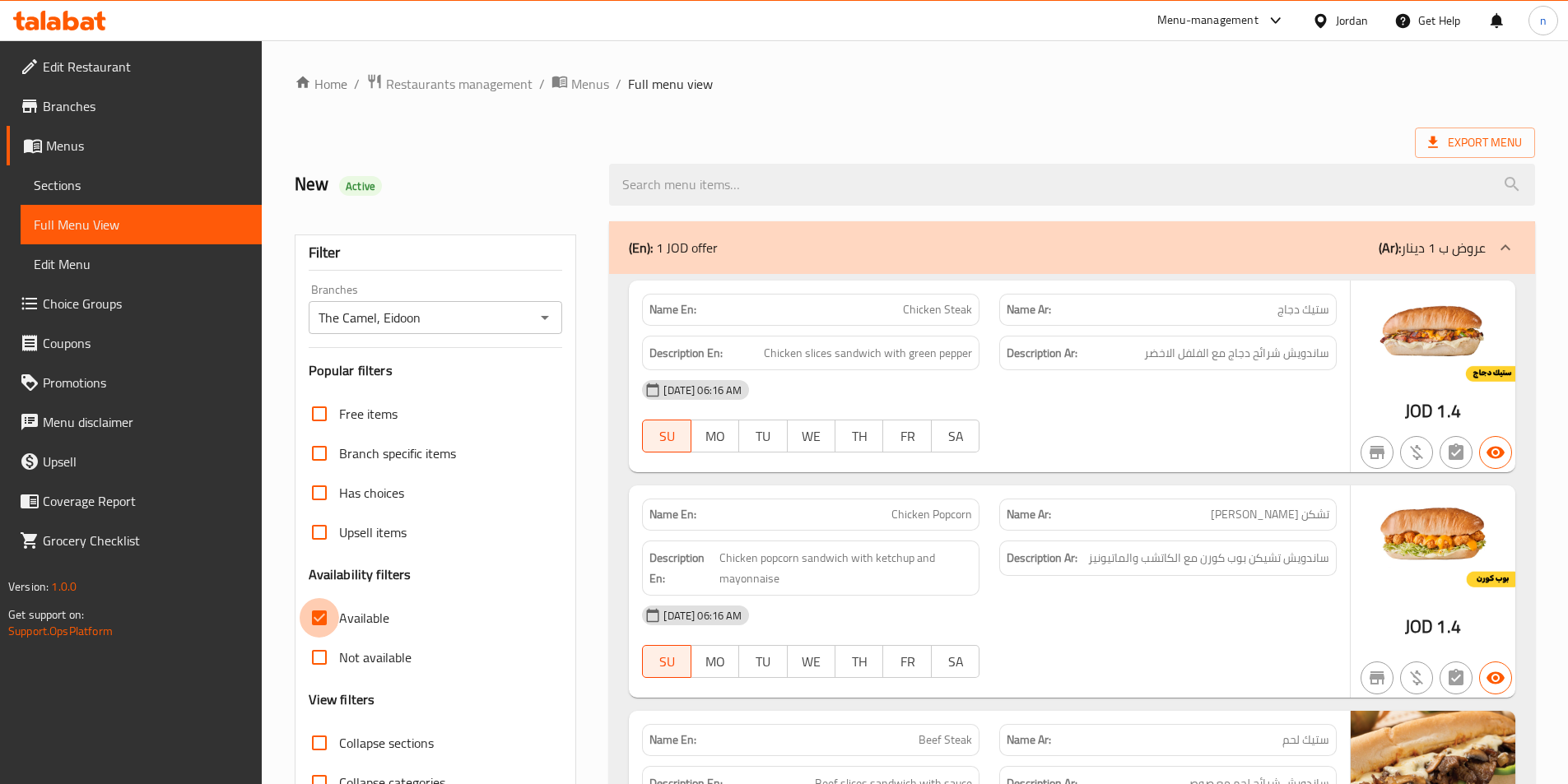
click at [327, 626] on input "Available" at bounding box center [320, 618] width 40 height 40
checkbox input "false"
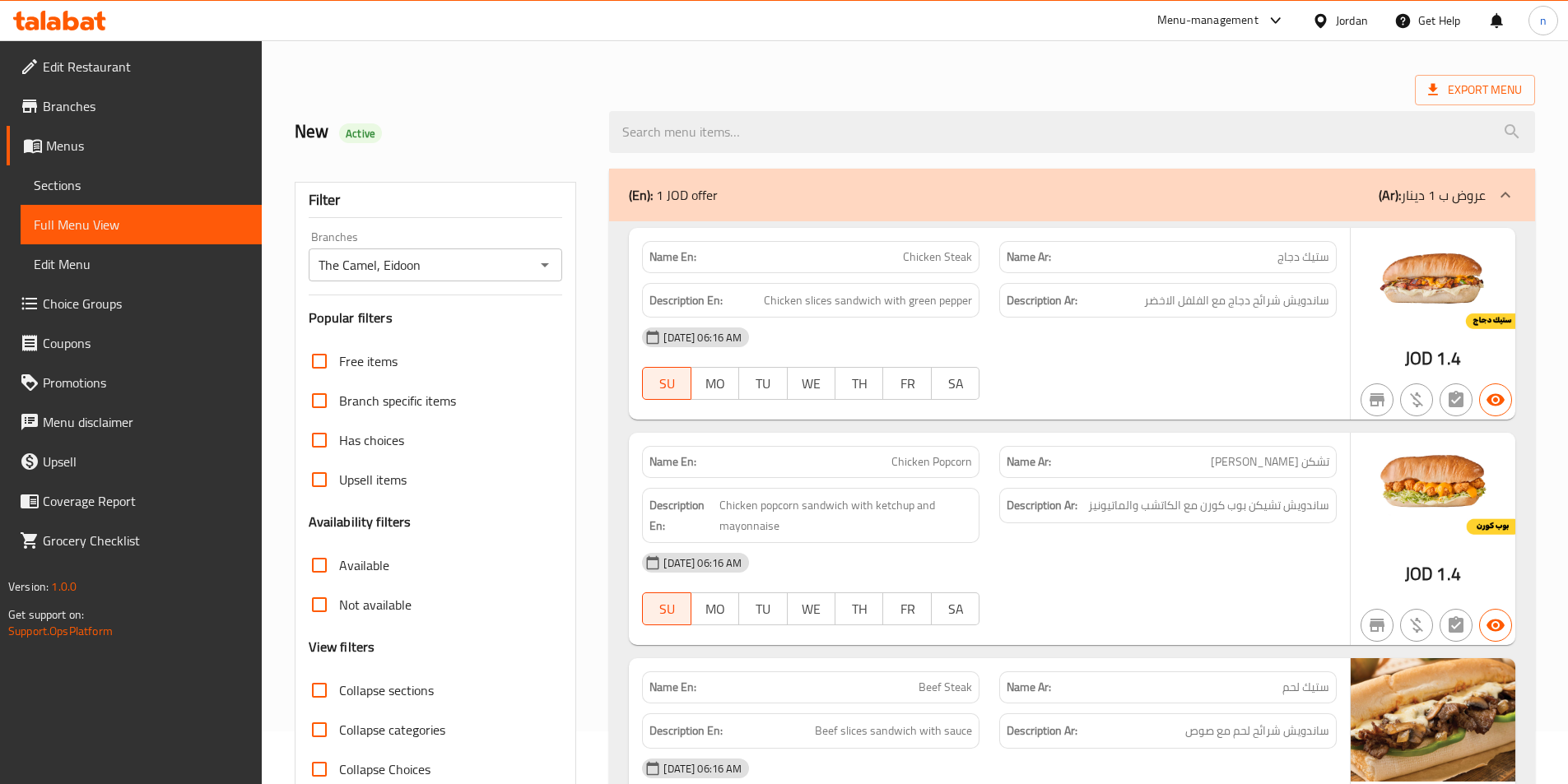
scroll to position [82, 0]
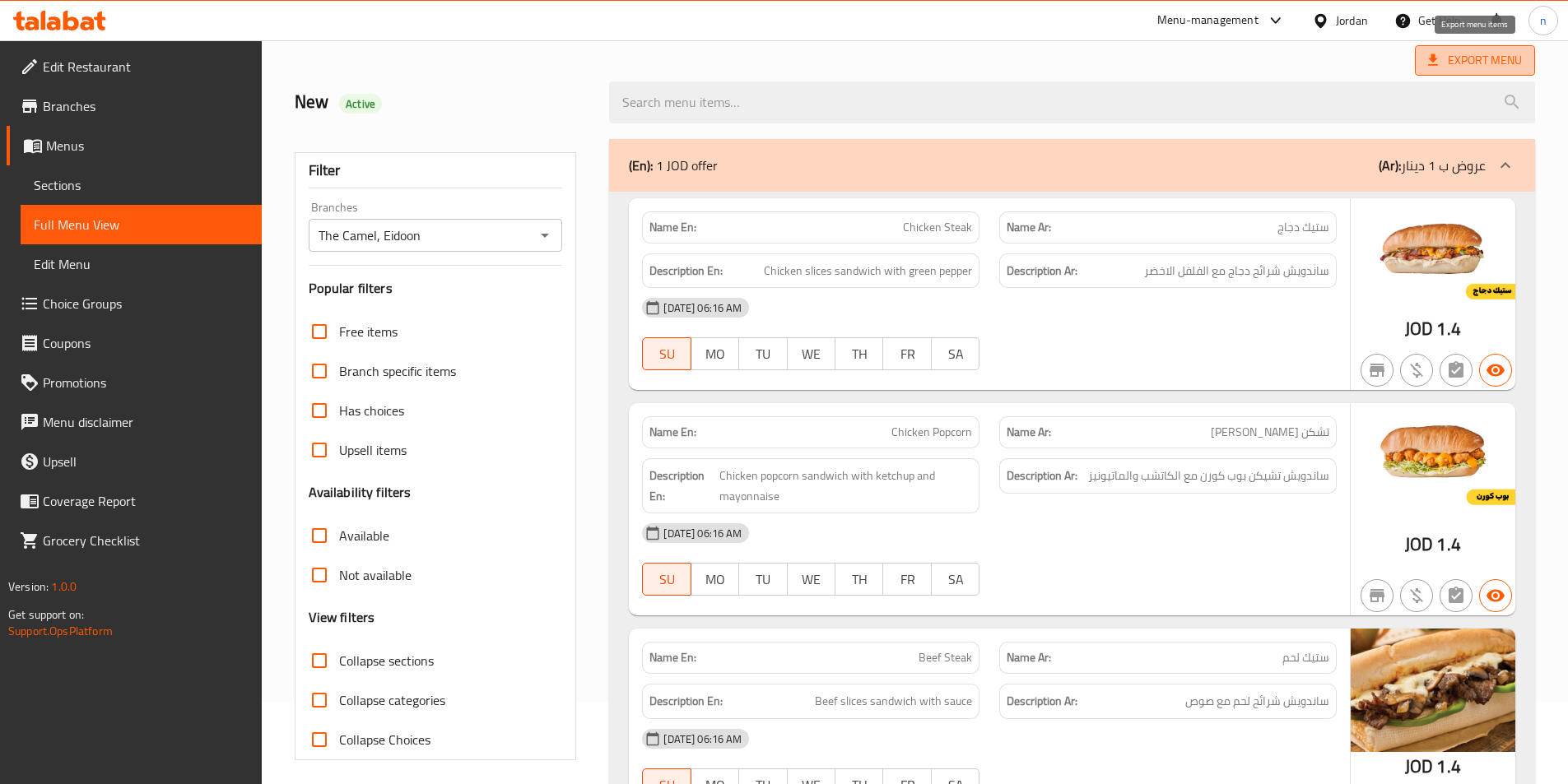
click at [1470, 58] on span "Export Menu" at bounding box center [1474, 60] width 94 height 21
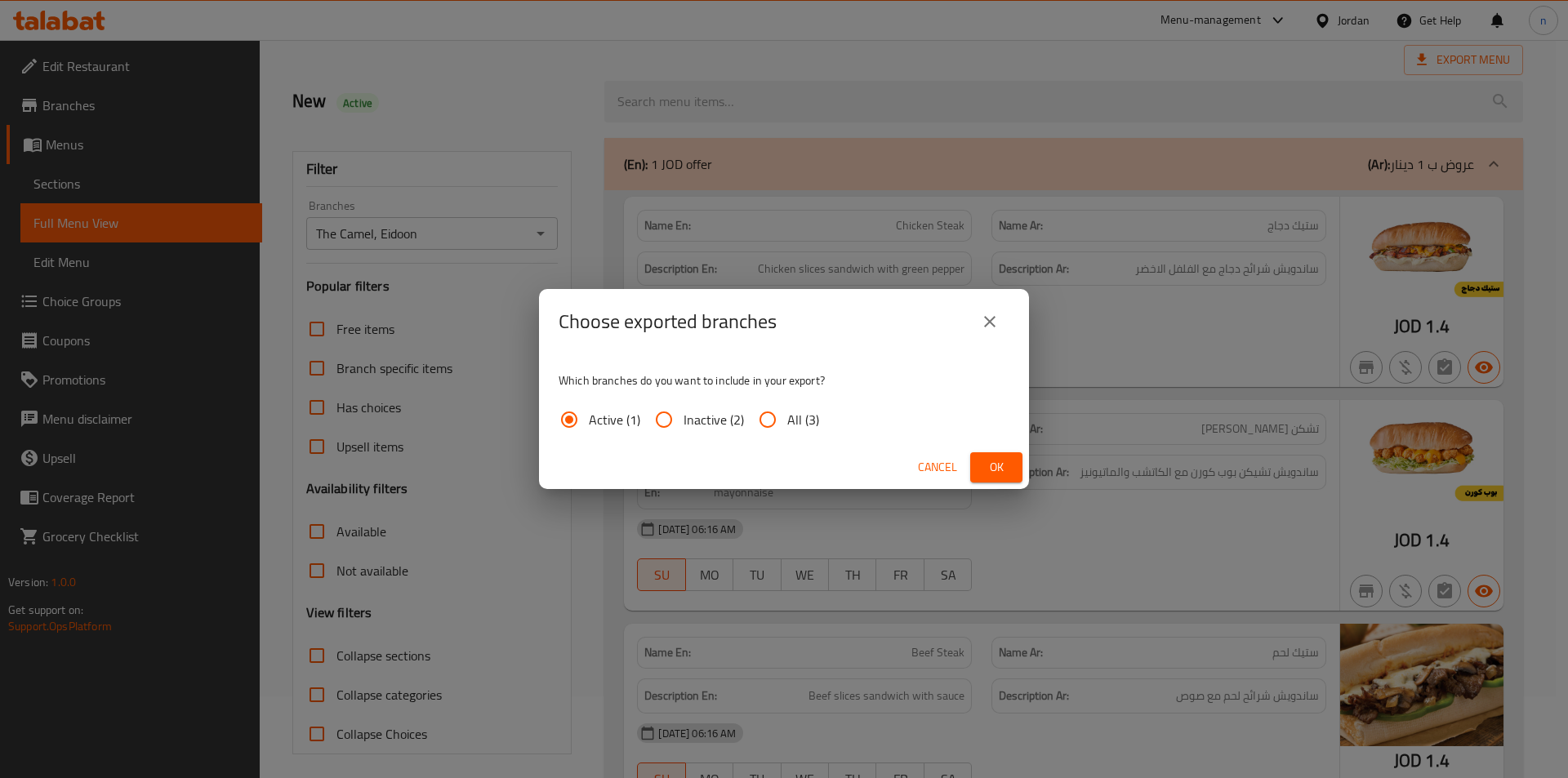
click at [791, 423] on span "All (3)" at bounding box center [803, 420] width 32 height 20
click at [787, 423] on input "All (3)" at bounding box center [768, 420] width 39 height 39
radio input "true"
click at [1003, 464] on span "Ok" at bounding box center [997, 467] width 26 height 21
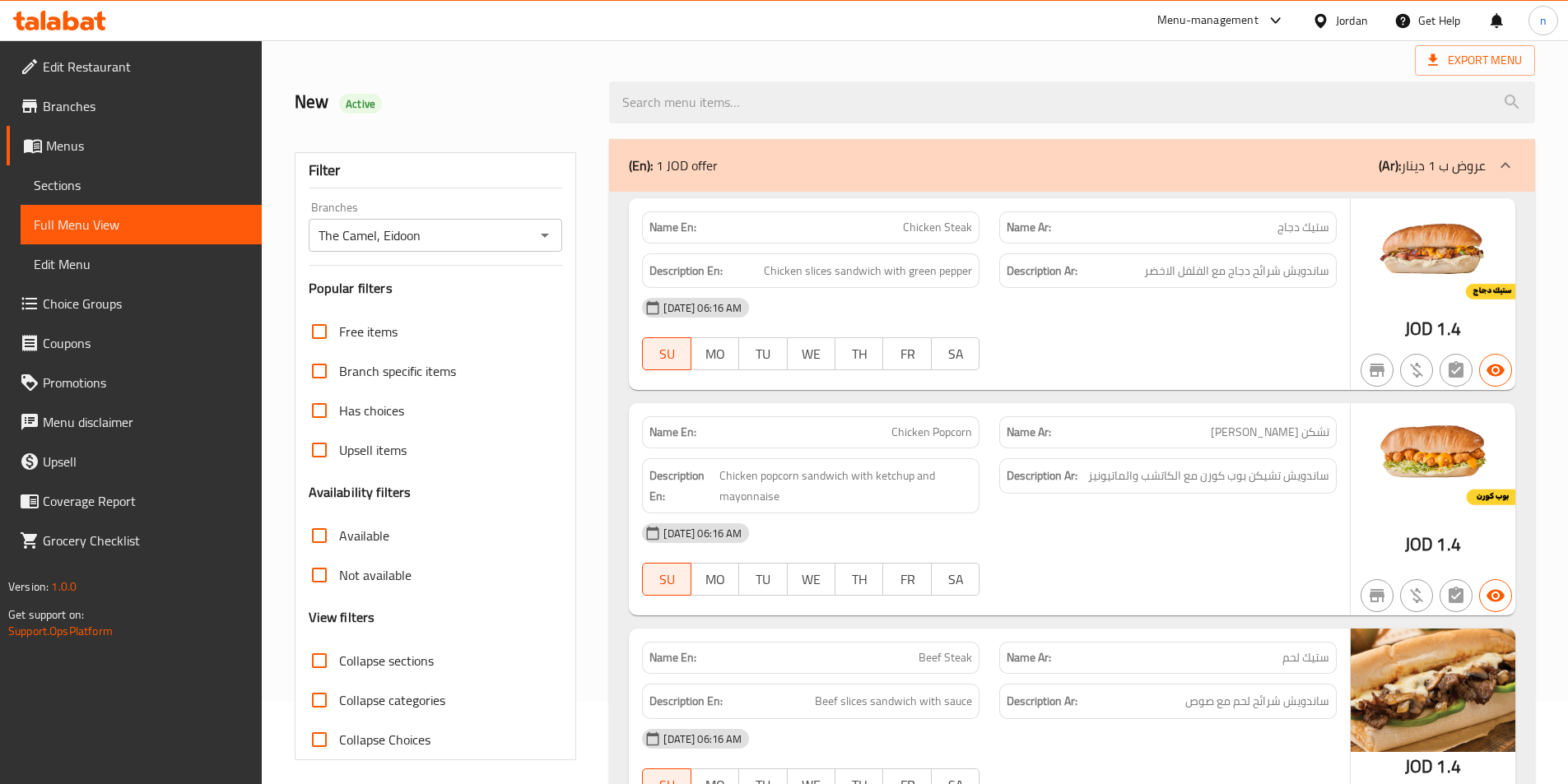
click at [970, 69] on div "New Active" at bounding box center [915, 103] width 1261 height 73
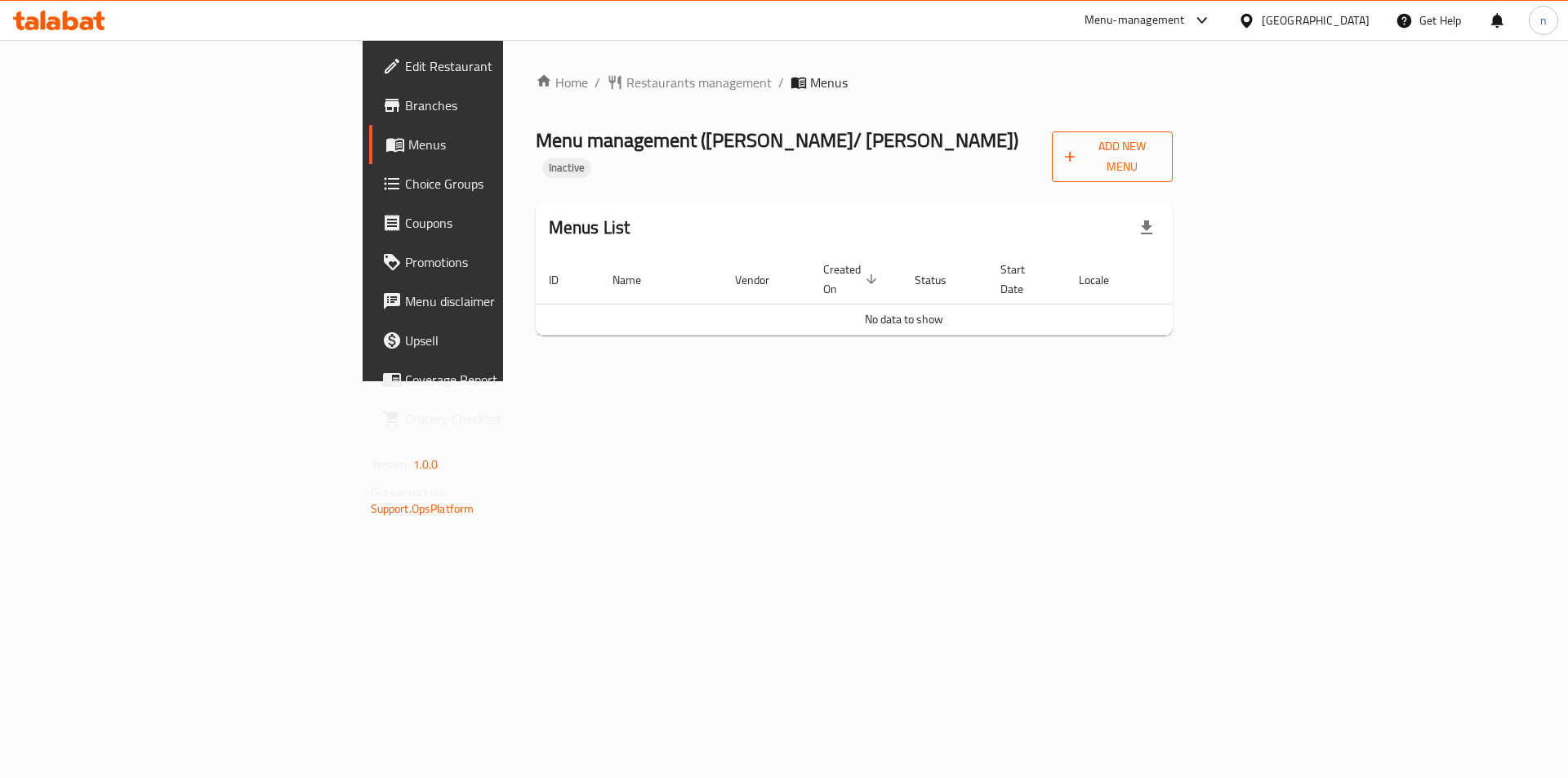
click at [1160, 148] on span "Add New Menu" at bounding box center [1113, 157] width 95 height 41
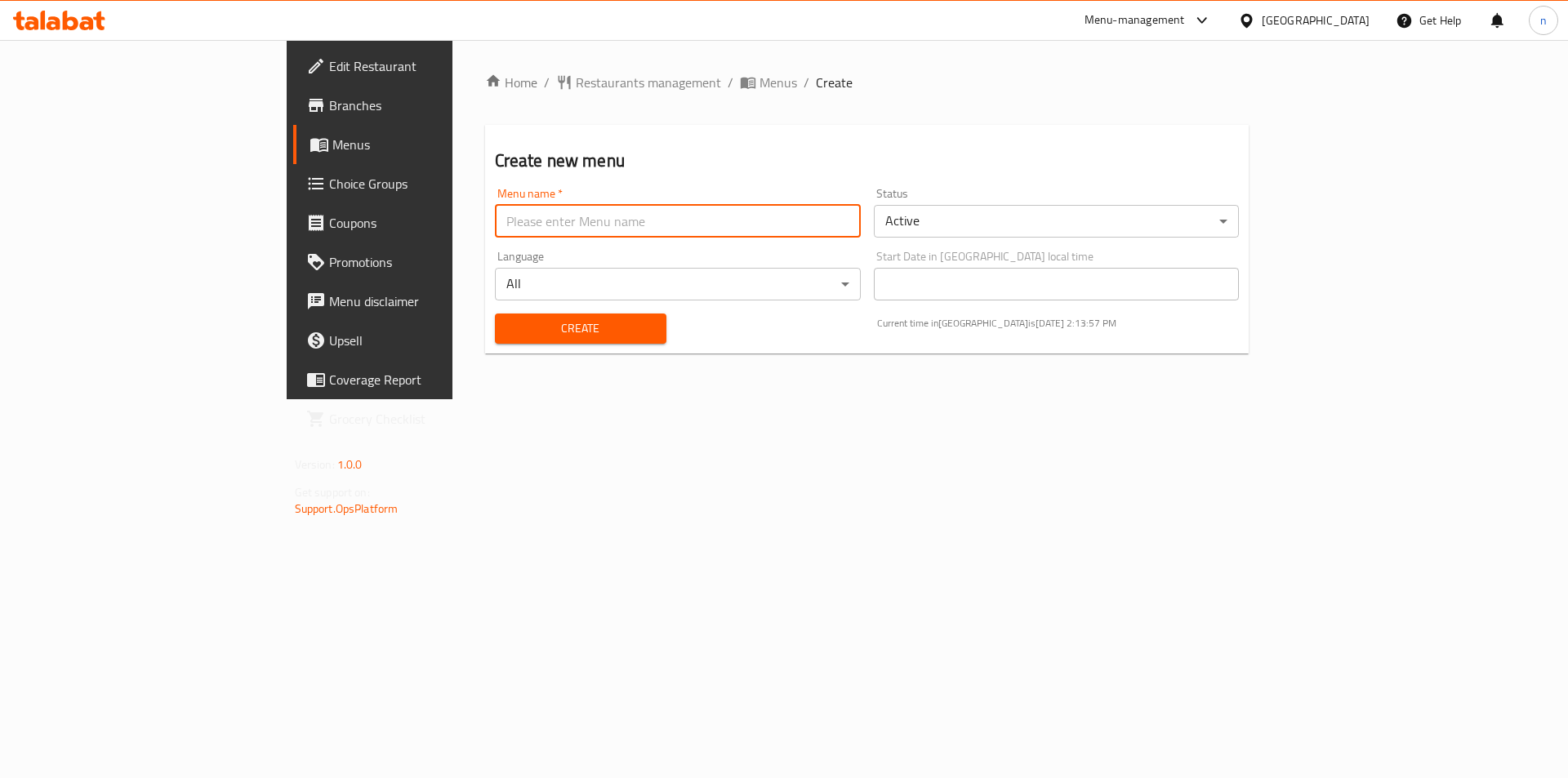
click at [654, 214] on input "text" at bounding box center [677, 221] width 366 height 33
type input "17/9"
click at [495, 314] on button "Create" at bounding box center [580, 329] width 172 height 30
click at [330, 76] on span "Edit Restaurant" at bounding box center [432, 67] width 206 height 20
